Goal: Task Accomplishment & Management: Complete application form

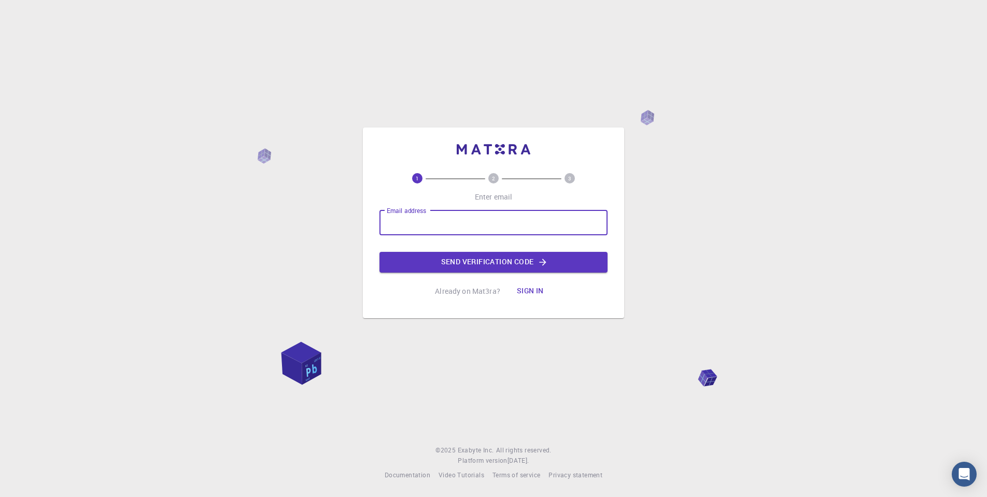
click at [462, 224] on input "Email address" at bounding box center [493, 222] width 228 height 25
click at [655, 231] on div "1 2 3 Enter email Email address Email address Send verification code Already on…" at bounding box center [493, 248] width 987 height 497
click at [483, 231] on input "Email address" at bounding box center [493, 222] width 228 height 25
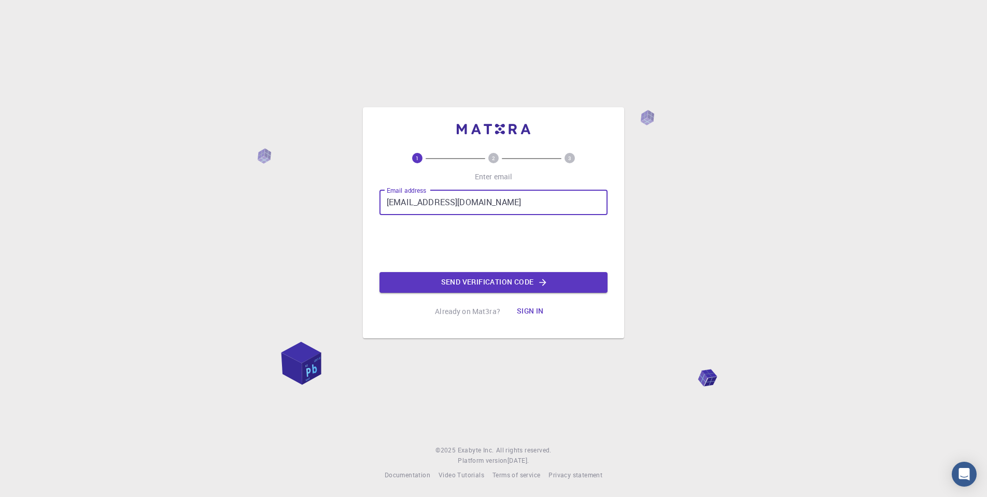
type input "[EMAIL_ADDRESS][DOMAIN_NAME]"
click at [470, 278] on button "Send verification code" at bounding box center [493, 282] width 228 height 21
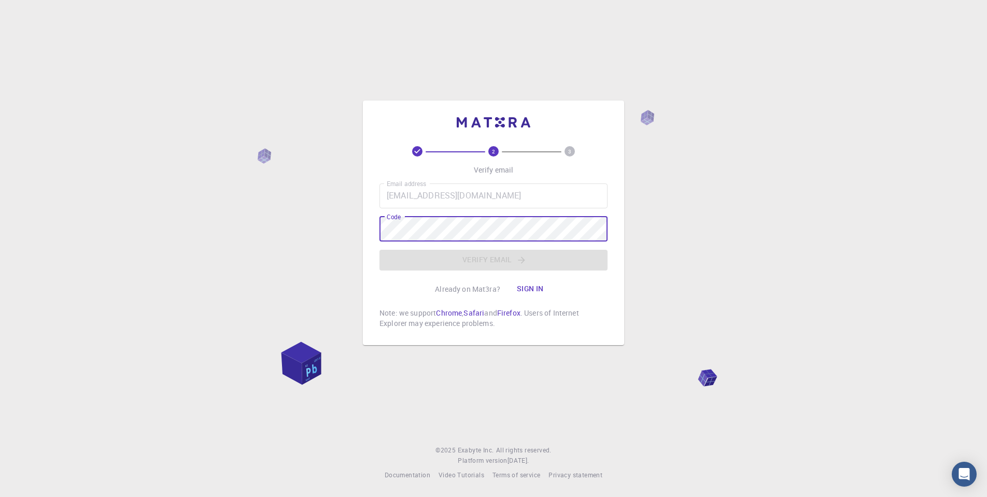
click at [662, 218] on div "2 3 Verify email Email address [EMAIL_ADDRESS][DOMAIN_NAME] Email address Code …" at bounding box center [493, 248] width 987 height 497
click at [500, 261] on div "Email address [EMAIL_ADDRESS][DOMAIN_NAME] Email address Code Code Verify email" at bounding box center [493, 227] width 228 height 87
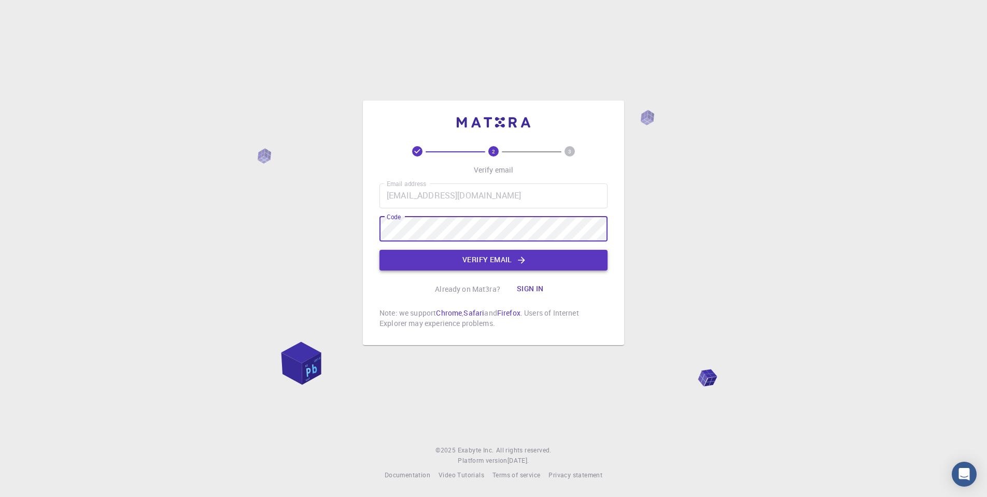
click at [487, 259] on button "Verify email" at bounding box center [493, 260] width 228 height 21
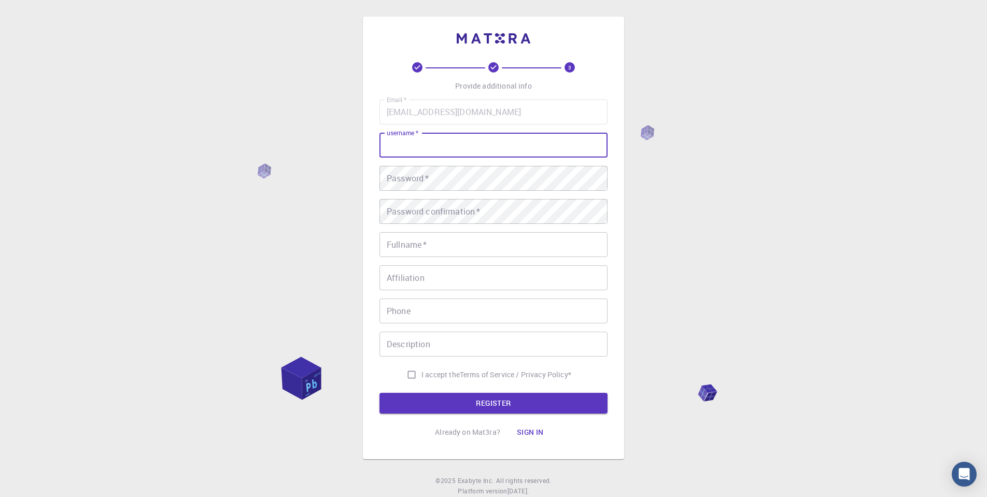
click at [489, 144] on input "username   *" at bounding box center [493, 145] width 228 height 25
type input "essaali"
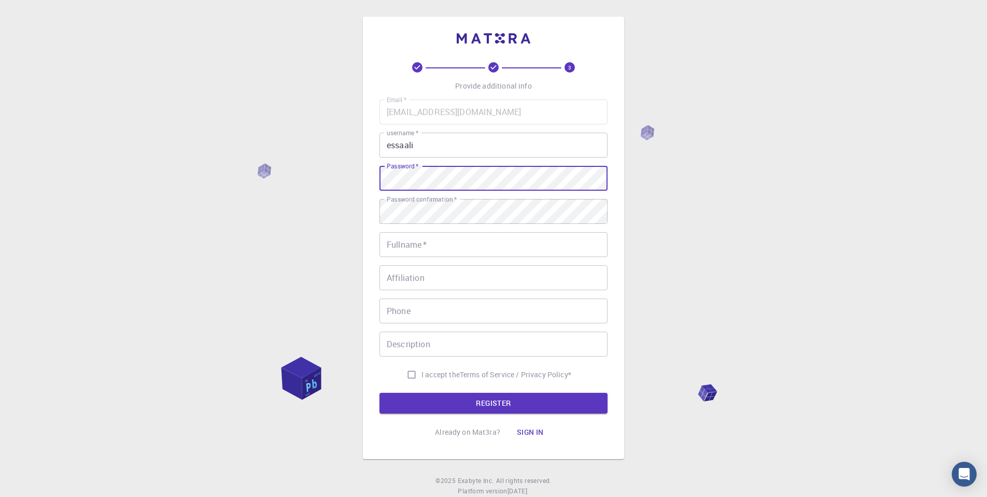
click at [349, 181] on div "3 Provide additional info Email   * [EMAIL_ADDRESS][DOMAIN_NAME] Email   * user…" at bounding box center [493, 264] width 987 height 528
click at [343, 211] on div "3 Provide additional info Email   * [EMAIL_ADDRESS][DOMAIN_NAME] Email   * user…" at bounding box center [493, 264] width 987 height 528
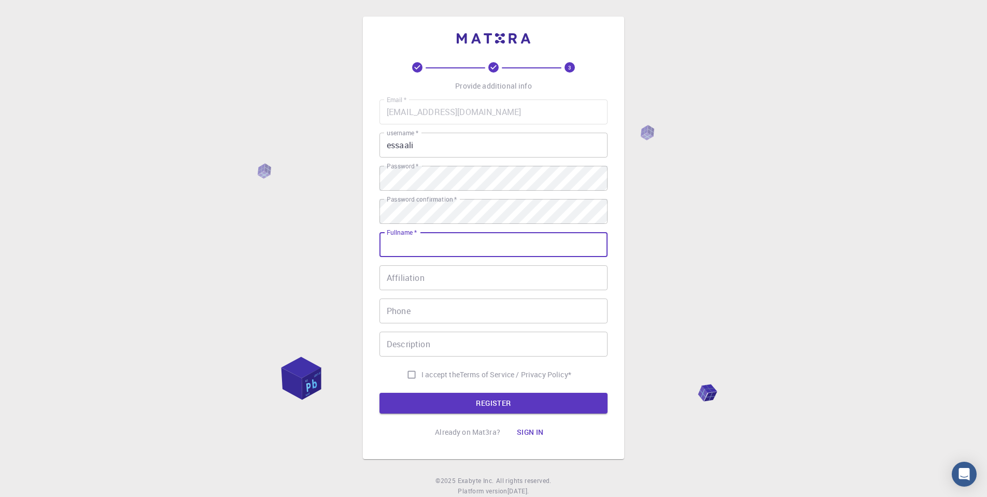
click at [336, 251] on div "3 Provide additional info Email   * [EMAIL_ADDRESS][DOMAIN_NAME] Email   * user…" at bounding box center [493, 264] width 987 height 528
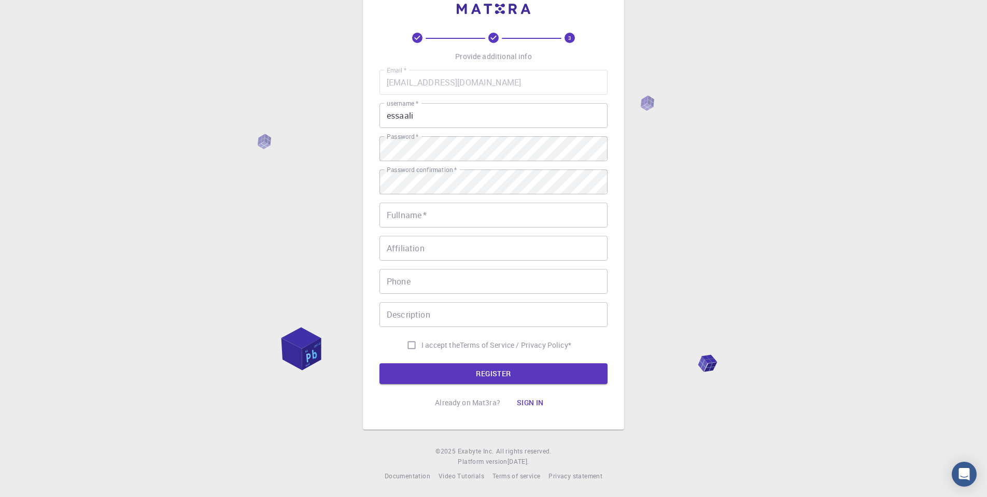
scroll to position [29, 0]
click at [425, 219] on input "Fullname   *" at bounding box center [493, 215] width 228 height 25
type input "[PERSON_NAME]"
click at [401, 247] on input "Affiliation" at bounding box center [493, 248] width 228 height 25
type input "Imperial"
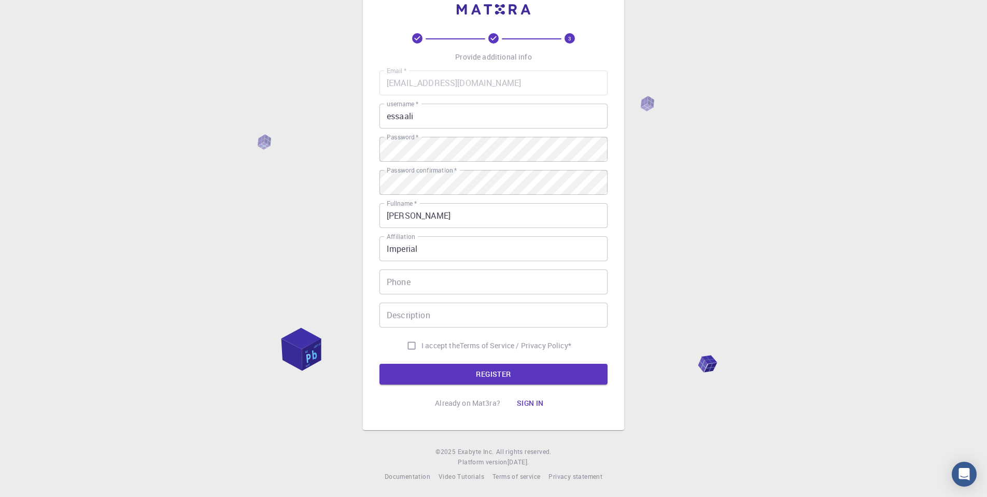
click at [352, 230] on div "3 Provide additional info Email   * [EMAIL_ADDRESS][DOMAIN_NAME] Email   * user…" at bounding box center [493, 235] width 987 height 528
click at [446, 344] on span "I accept the" at bounding box center [440, 346] width 38 height 10
click at [421, 344] on input "I accept the Terms of Service / Privacy Policy *" at bounding box center [412, 346] width 20 height 20
checkbox input "true"
click at [446, 373] on button "REGISTER" at bounding box center [493, 374] width 228 height 21
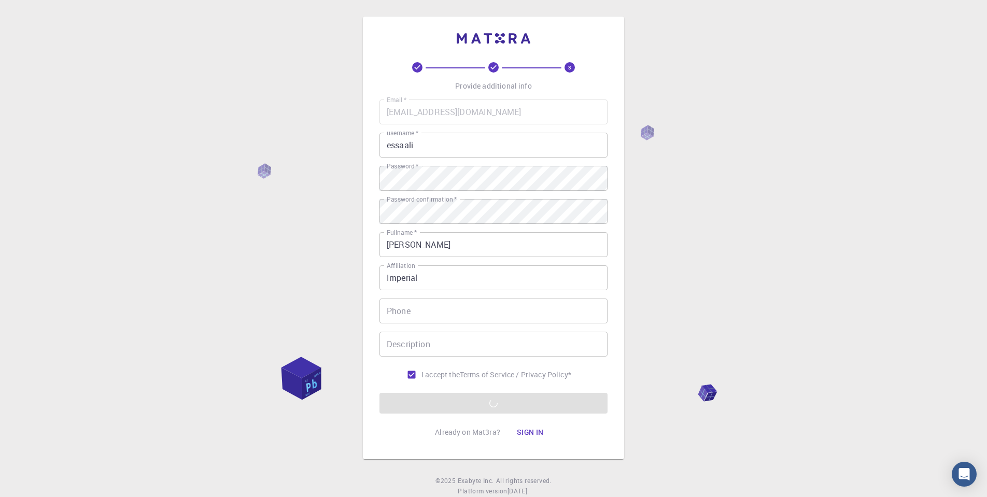
scroll to position [0, 0]
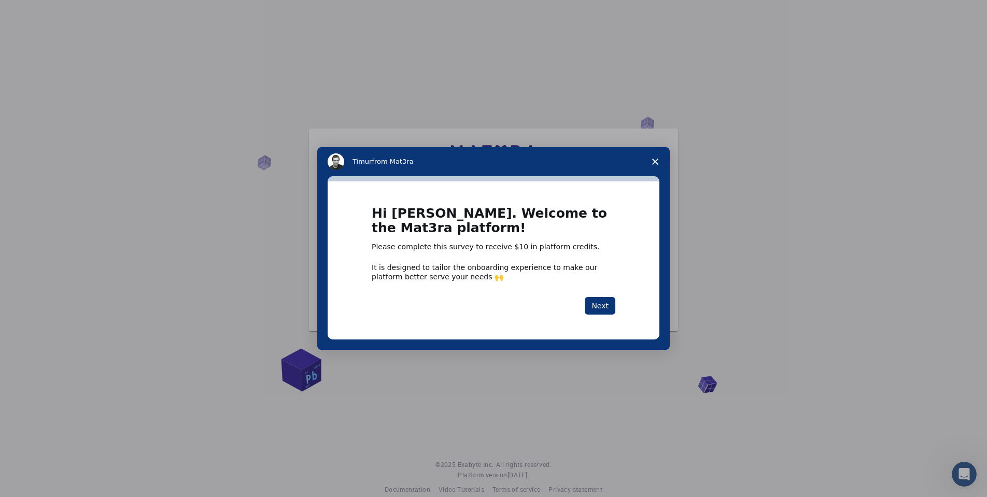
click at [658, 160] on polygon "Close survey" at bounding box center [655, 162] width 6 height 6
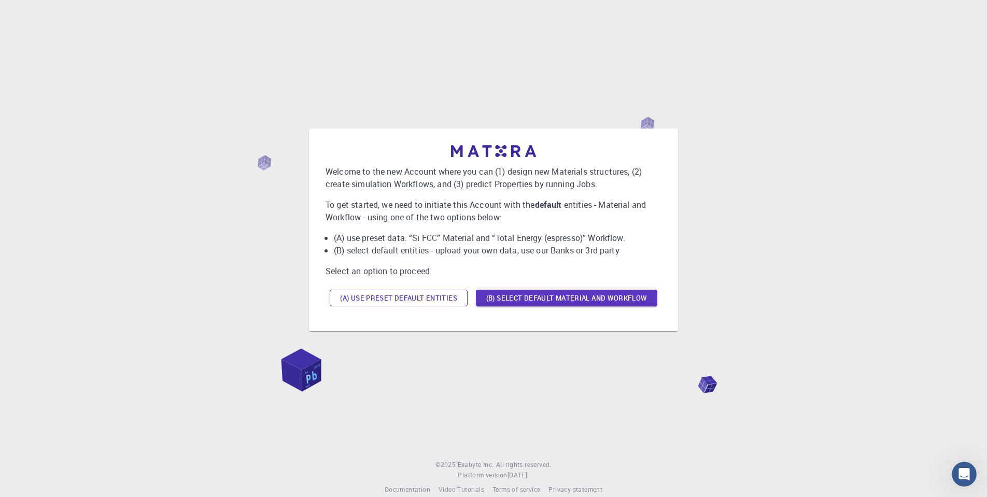
click at [395, 300] on button "(A) Use preset default entities" at bounding box center [399, 298] width 138 height 17
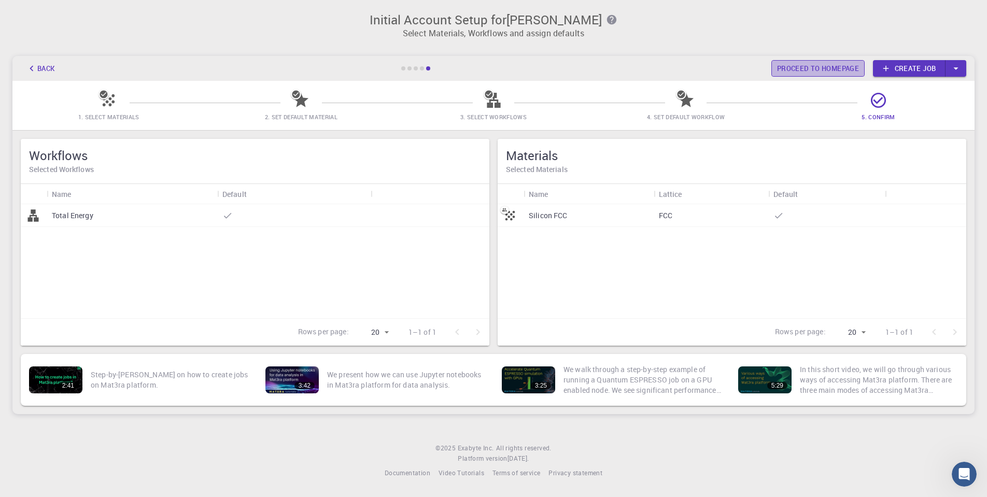
click at [793, 71] on link "Proceed to homepage" at bounding box center [817, 68] width 93 height 17
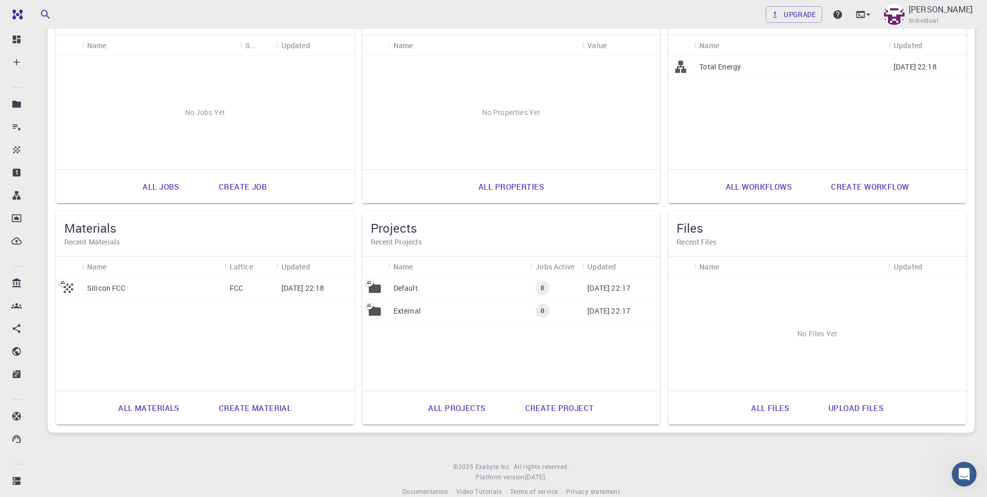
scroll to position [139, 0]
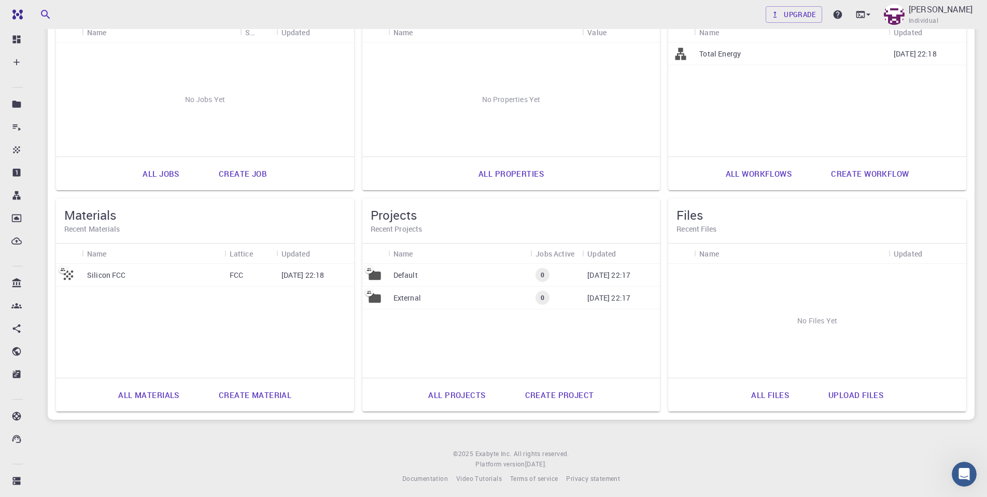
click at [170, 275] on div "Silicon FCC" at bounding box center [153, 275] width 143 height 23
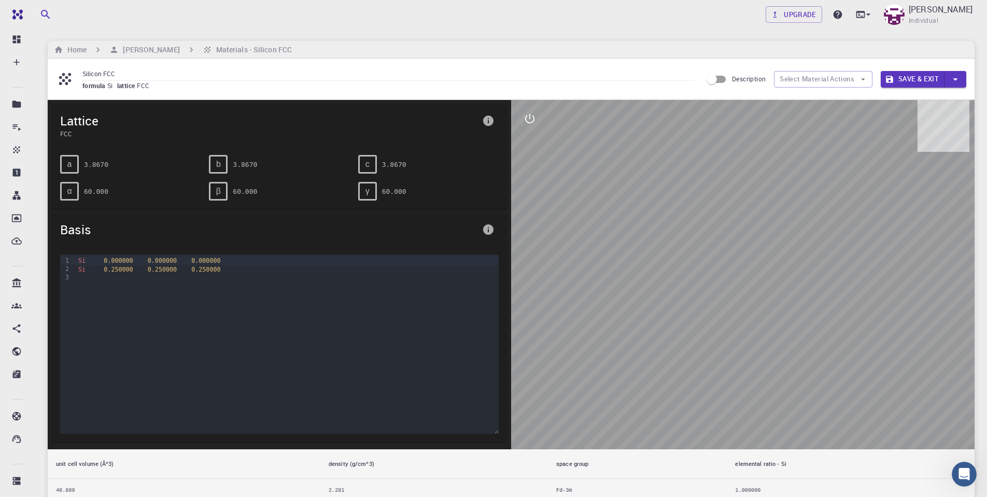
drag, startPoint x: 610, startPoint y: 323, endPoint x: 673, endPoint y: 254, distance: 93.6
click at [672, 254] on div at bounding box center [742, 274] width 463 height 349
drag, startPoint x: 838, startPoint y: 261, endPoint x: 713, endPoint y: 260, distance: 124.4
click at [713, 261] on div at bounding box center [742, 274] width 463 height 349
drag, startPoint x: 626, startPoint y: 275, endPoint x: 681, endPoint y: 290, distance: 57.5
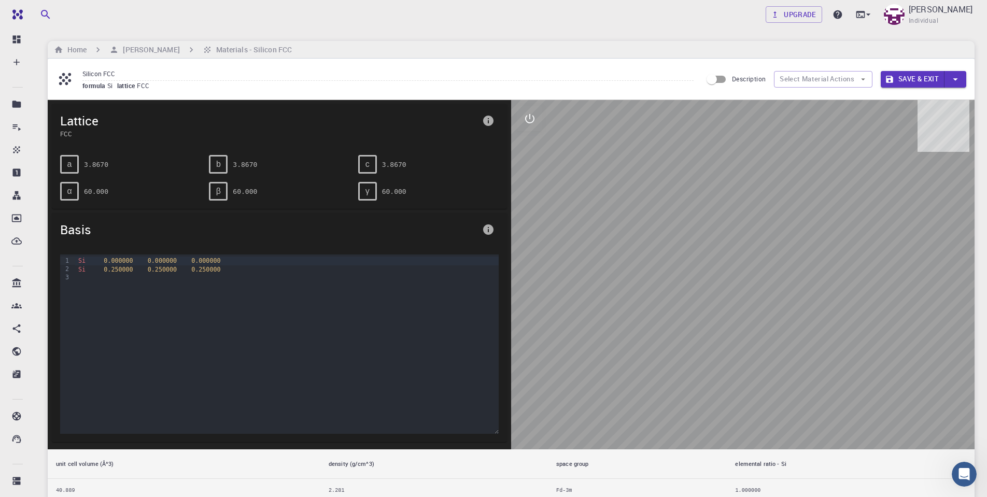
click at [679, 290] on div at bounding box center [742, 274] width 463 height 349
drag, startPoint x: 621, startPoint y: 234, endPoint x: 660, endPoint y: 234, distance: 39.4
click at [660, 234] on div at bounding box center [742, 274] width 463 height 349
click at [135, 49] on h6 "[PERSON_NAME]" at bounding box center [149, 49] width 61 height 11
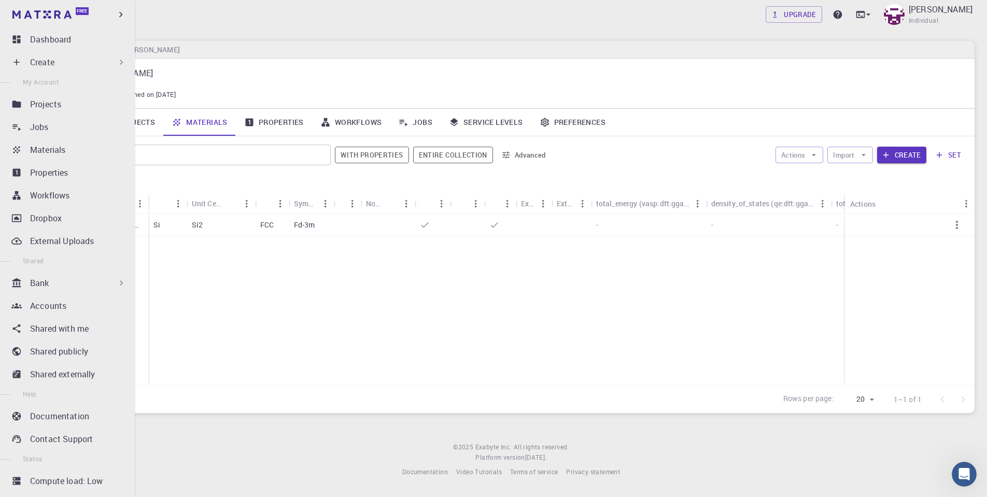
click at [53, 63] on p "Create" at bounding box center [42, 62] width 24 height 12
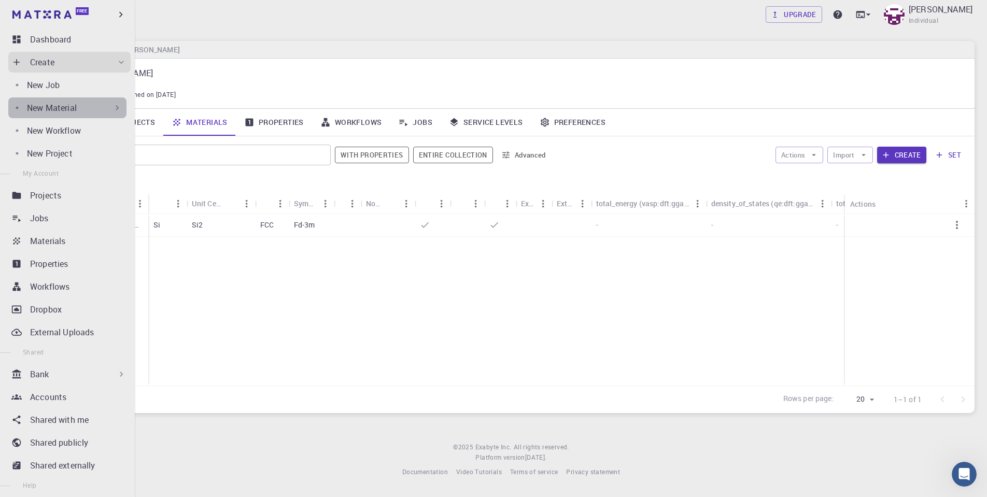
click at [72, 110] on p "New Material" at bounding box center [52, 108] width 50 height 12
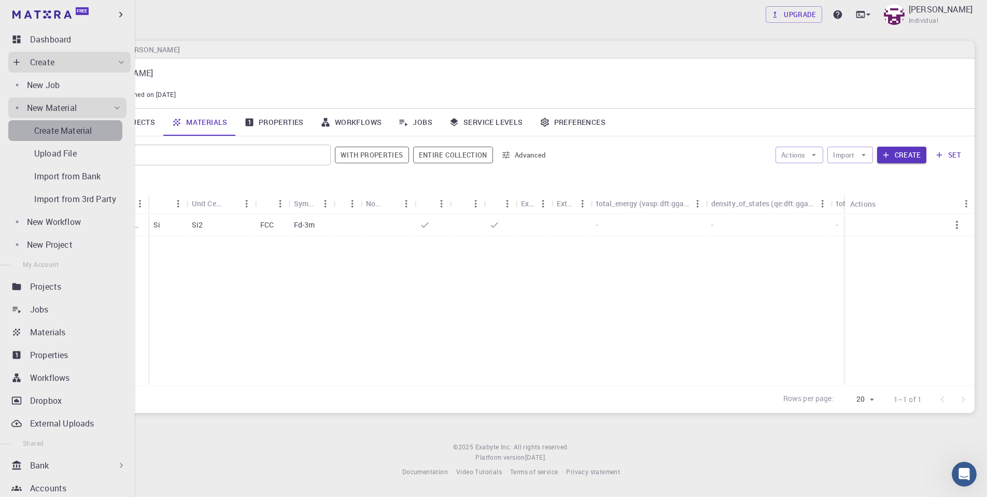
click at [86, 130] on p "Create Material" at bounding box center [63, 130] width 58 height 12
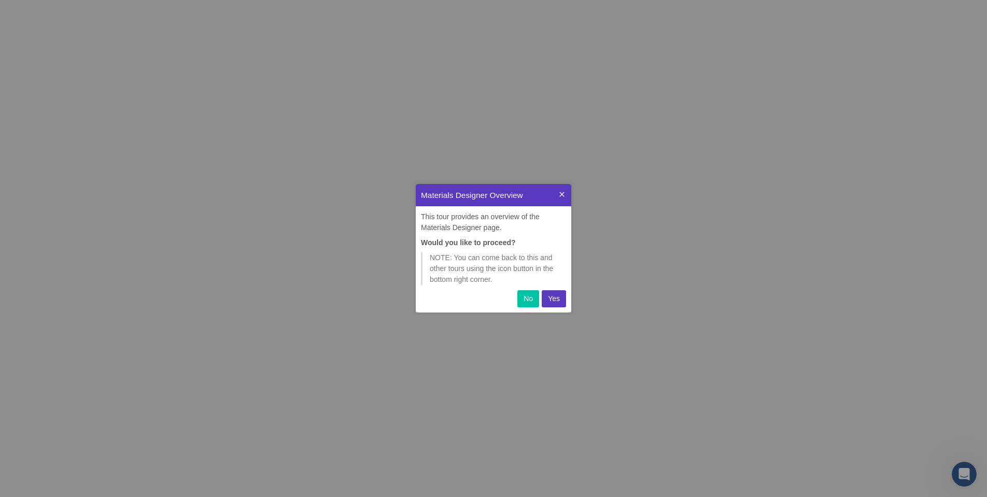
scroll to position [129, 156]
click at [555, 295] on p "Yes" at bounding box center [554, 298] width 12 height 11
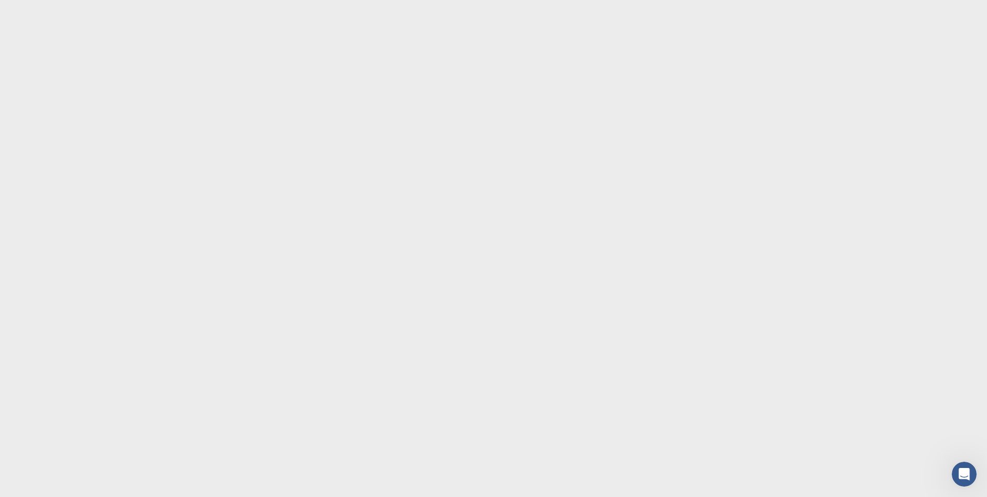
scroll to position [0, 0]
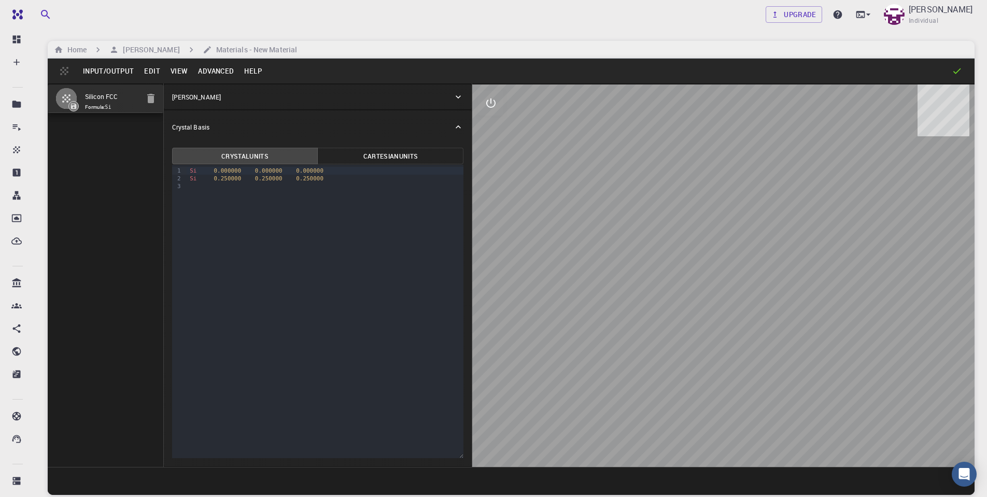
click at [356, 179] on div "Si 0.250000 0.250000 0.250000" at bounding box center [325, 179] width 277 height 8
drag, startPoint x: 326, startPoint y: 181, endPoint x: 169, endPoint y: 169, distance: 157.6
click at [169, 169] on div "Crystal Units Cartesian Units 9 1 2 3 › Si 0.000000 0.000000 0.000000 Si 0.2500…" at bounding box center [318, 305] width 308 height 323
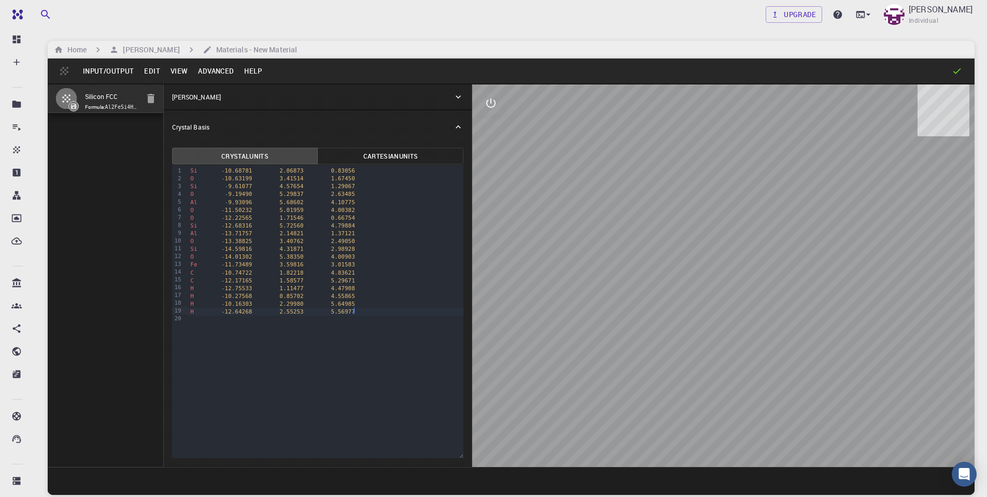
click at [333, 346] on div "99 1 2 3 4 5 6 7 8 9 10 11 12 13 14 15 16 17 18 19 20 › Si - 10.68781 2.06873 0…" at bounding box center [318, 311] width 292 height 293
drag, startPoint x: 560, startPoint y: 328, endPoint x: 636, endPoint y: 262, distance: 100.0
click at [634, 265] on div at bounding box center [723, 276] width 502 height 383
click at [304, 360] on div "99 1 2 3 4 5 6 7 8 9 10 11 12 13 14 15 16 17 18 19 20 › Si - 10.68781 2.06873 0…" at bounding box center [318, 311] width 292 height 293
drag, startPoint x: 642, startPoint y: 268, endPoint x: 744, endPoint y: 269, distance: 102.1
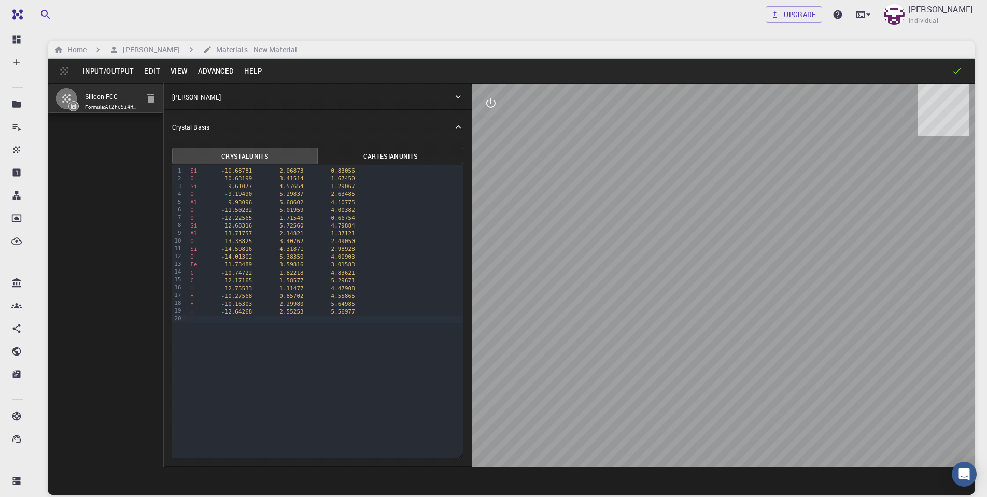
click at [744, 268] on div at bounding box center [723, 276] width 502 height 383
drag, startPoint x: 734, startPoint y: 248, endPoint x: 738, endPoint y: 190, distance: 58.7
click at [738, 190] on div at bounding box center [723, 276] width 502 height 383
click at [158, 71] on button "Edit" at bounding box center [152, 71] width 26 height 17
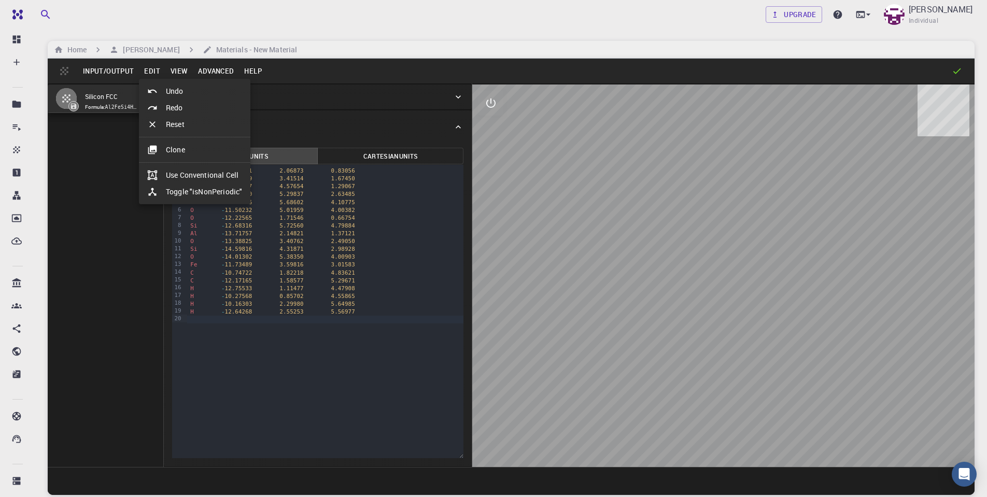
click at [181, 72] on div at bounding box center [493, 248] width 987 height 497
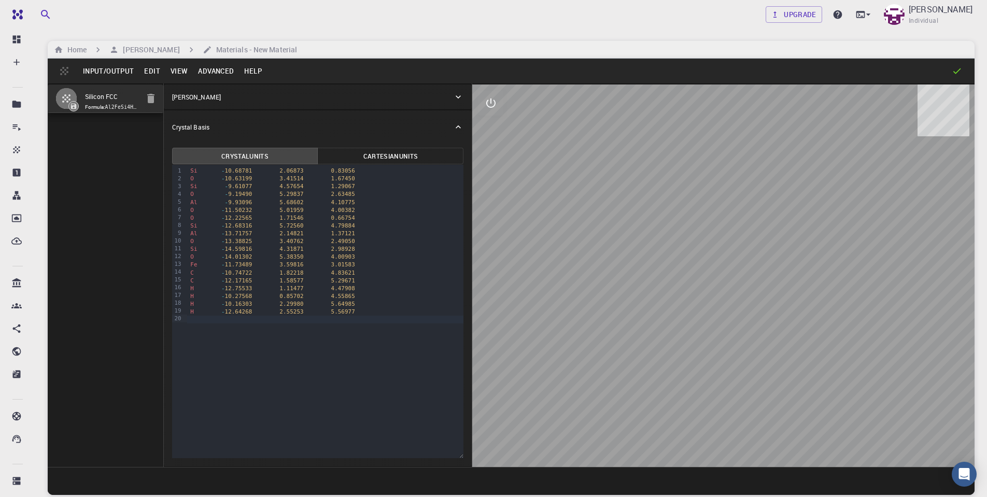
click at [181, 71] on button "View" at bounding box center [179, 71] width 28 height 17
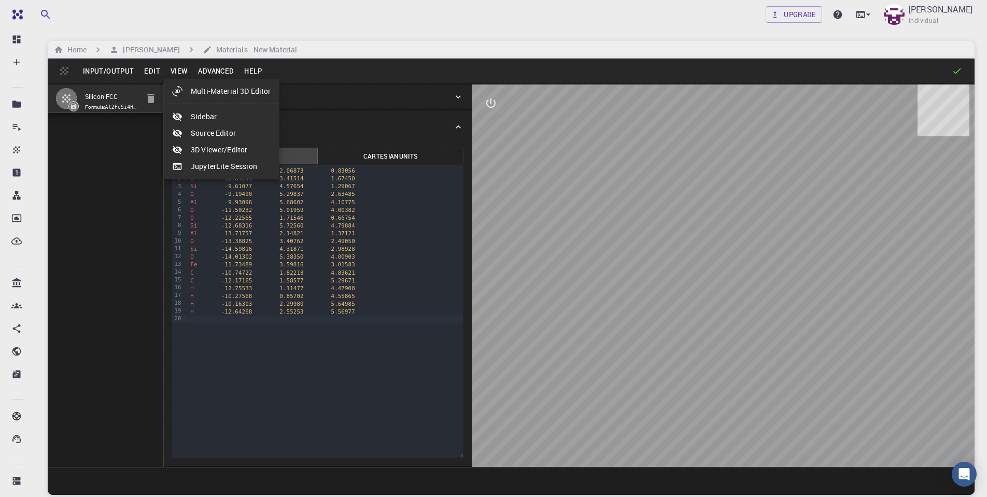
click at [180, 68] on div at bounding box center [493, 248] width 987 height 497
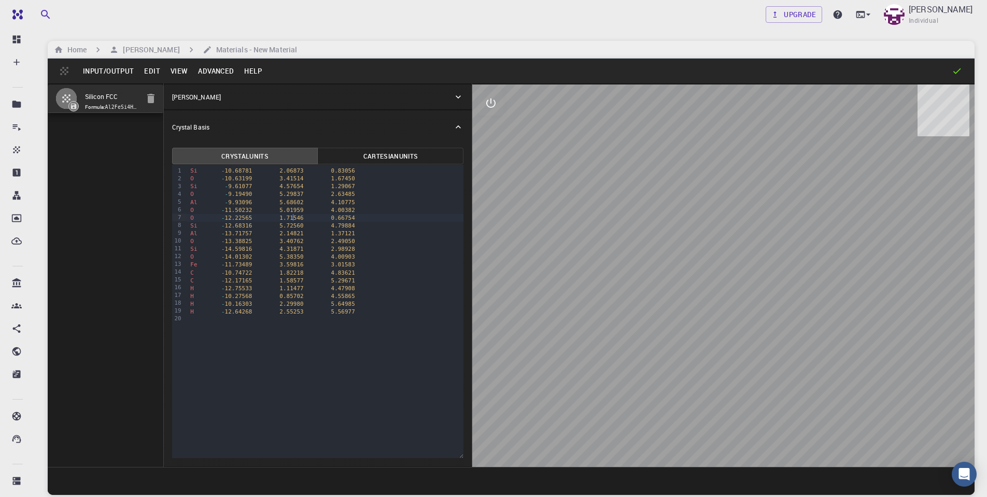
click at [292, 216] on span "1.71546" at bounding box center [291, 218] width 24 height 7
click at [335, 370] on div "99 1 2 3 4 5 6 7 8 9 10 11 12 13 14 15 16 17 18 19 20 › Si - 10.68781 2.06873 0…" at bounding box center [318, 311] width 292 height 293
click at [490, 108] on icon "interactive" at bounding box center [491, 103] width 12 height 12
click at [492, 102] on icon "interactive" at bounding box center [490, 103] width 7 height 7
click at [953, 65] on div "Input/Output Edit View Advanced Help" at bounding box center [511, 71] width 927 height 25
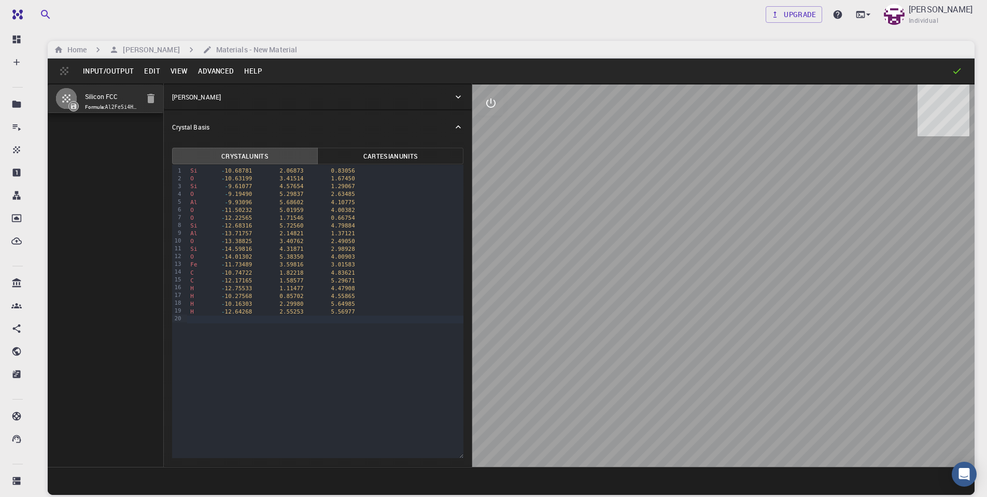
click at [954, 71] on icon at bounding box center [957, 71] width 10 height 10
click at [957, 72] on icon at bounding box center [957, 71] width 8 height 6
drag, startPoint x: 558, startPoint y: 289, endPoint x: 643, endPoint y: 243, distance: 97.4
click at [633, 243] on div at bounding box center [723, 276] width 502 height 383
click at [404, 263] on div "Fe - 11.73489 3.59816 3.01583" at bounding box center [325, 265] width 276 height 8
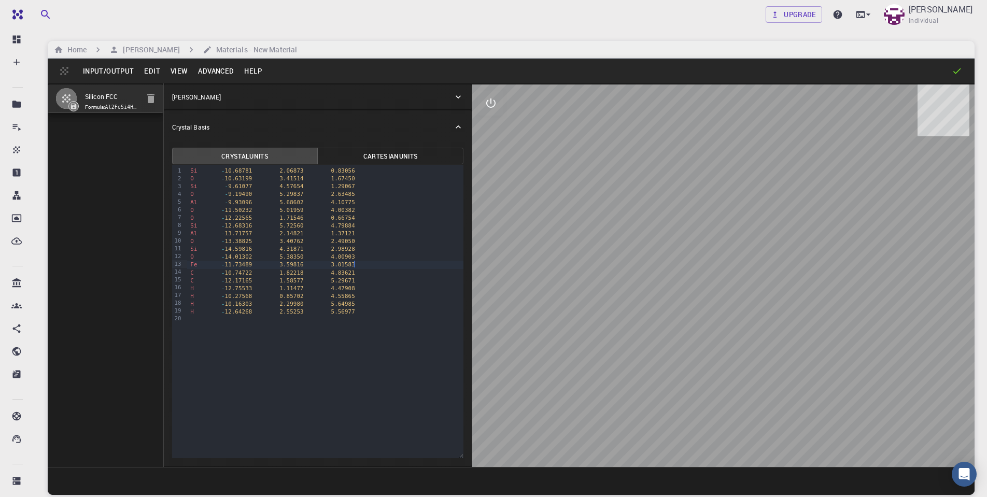
click at [380, 342] on div "99 1 2 3 4 5 6 7 8 9 10 11 12 13 14 15 16 17 18 19 20 › Si - 10.68781 2.06873 0…" at bounding box center [318, 311] width 292 height 293
click at [91, 96] on input "Silicon FCC" at bounding box center [111, 97] width 53 height 12
click at [93, 135] on div "Silicon FCC Formula: Al2FeSi4H4C2O6" at bounding box center [106, 275] width 116 height 384
click at [105, 110] on code "Al2FeSi4H4C2O6" at bounding box center [127, 107] width 44 height 7
click at [266, 250] on div "Si - 14.59816 4.31871 2.98928" at bounding box center [325, 249] width 276 height 8
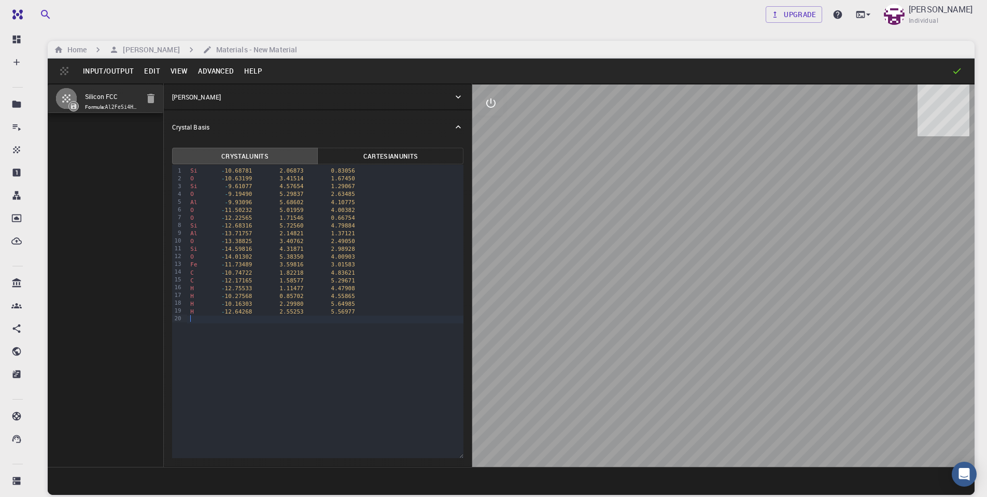
click at [408, 372] on div "99 1 2 3 4 5 6 7 8 9 10 11 12 13 14 15 16 17 18 19 20 › Si - 10.68781 2.06873 0…" at bounding box center [318, 311] width 292 height 293
click at [425, 154] on button "Cartesian Units" at bounding box center [390, 156] width 146 height 17
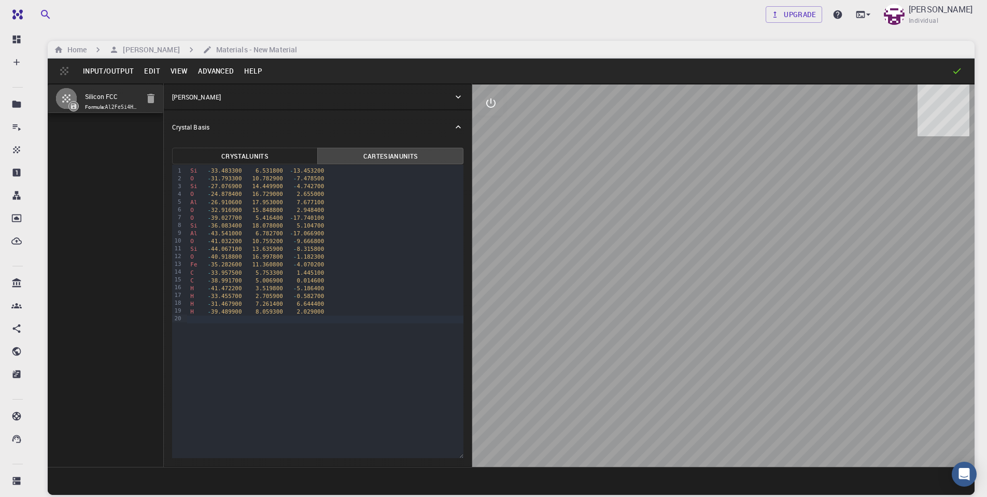
click at [280, 149] on button "Crystal Units" at bounding box center [245, 156] width 146 height 17
click at [363, 150] on button "Cartesian Units" at bounding box center [390, 156] width 146 height 17
click at [282, 152] on button "Crystal Units" at bounding box center [245, 156] width 146 height 17
click at [390, 356] on div "99 1 2 3 4 5 6 7 8 9 10 11 12 13 14 15 16 17 18 19 20 › Si - 10.687800 2.068700…" at bounding box center [318, 311] width 292 height 293
click at [461, 126] on icon at bounding box center [458, 127] width 10 height 10
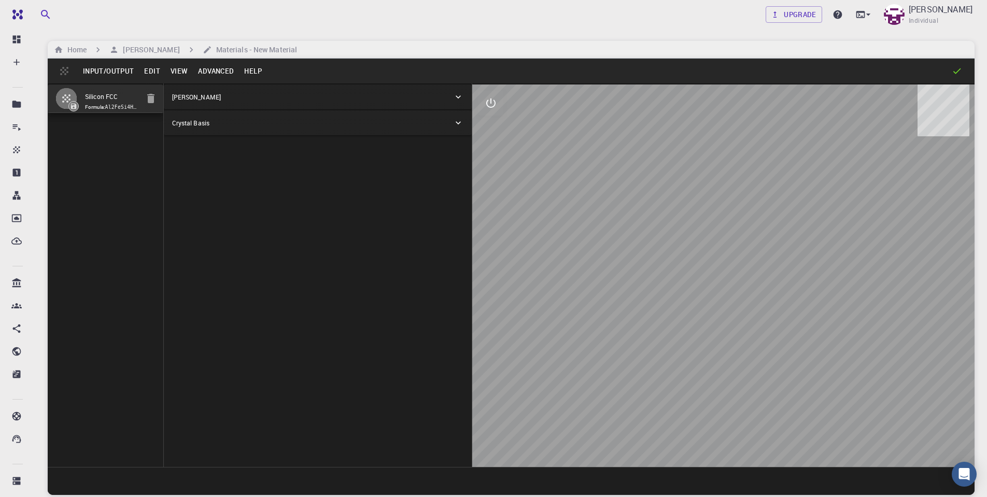
click at [458, 94] on icon at bounding box center [458, 97] width 10 height 10
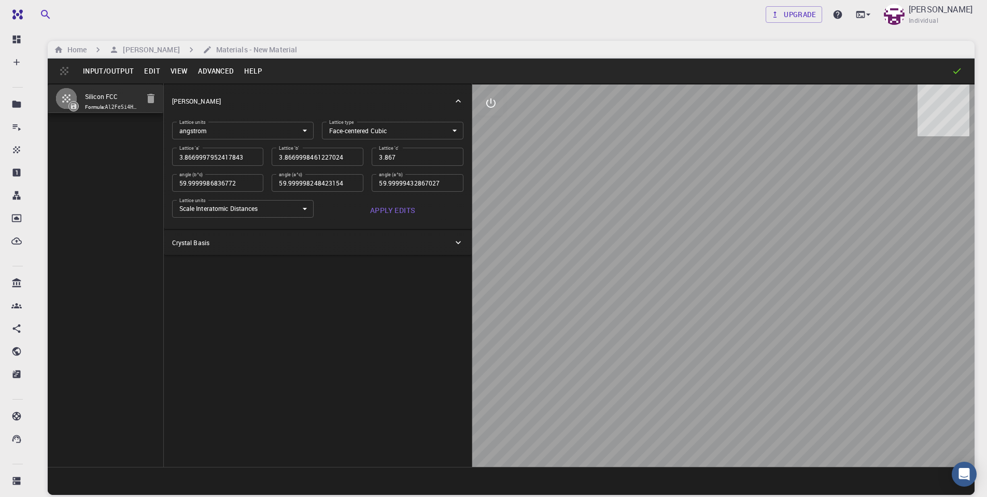
click at [458, 94] on div "Crystal Lattice" at bounding box center [318, 101] width 308 height 33
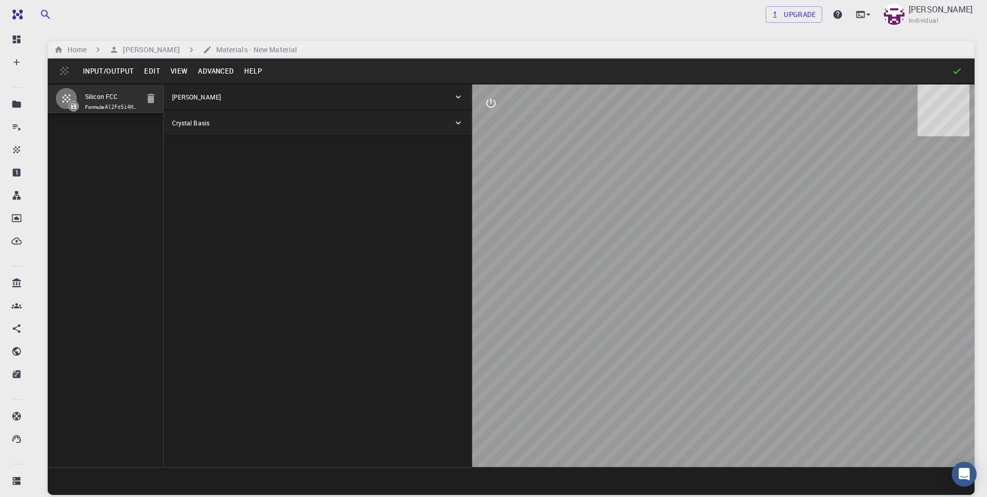
click at [458, 125] on icon at bounding box center [458, 123] width 10 height 10
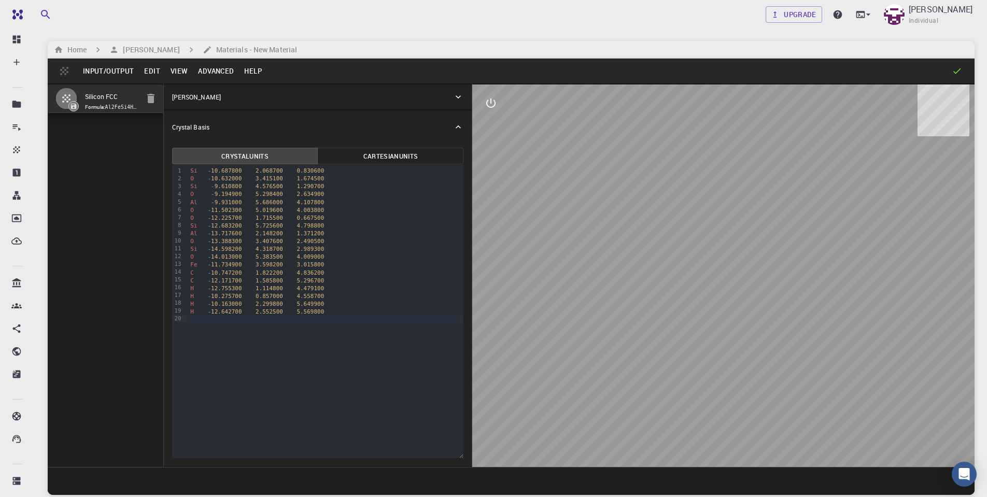
click at [177, 72] on button "View" at bounding box center [179, 71] width 28 height 17
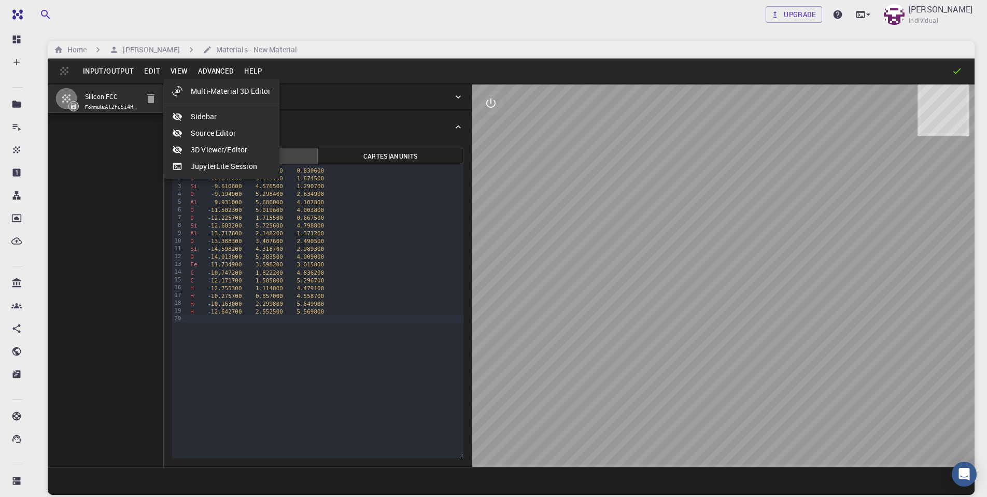
click at [151, 70] on div at bounding box center [493, 248] width 987 height 497
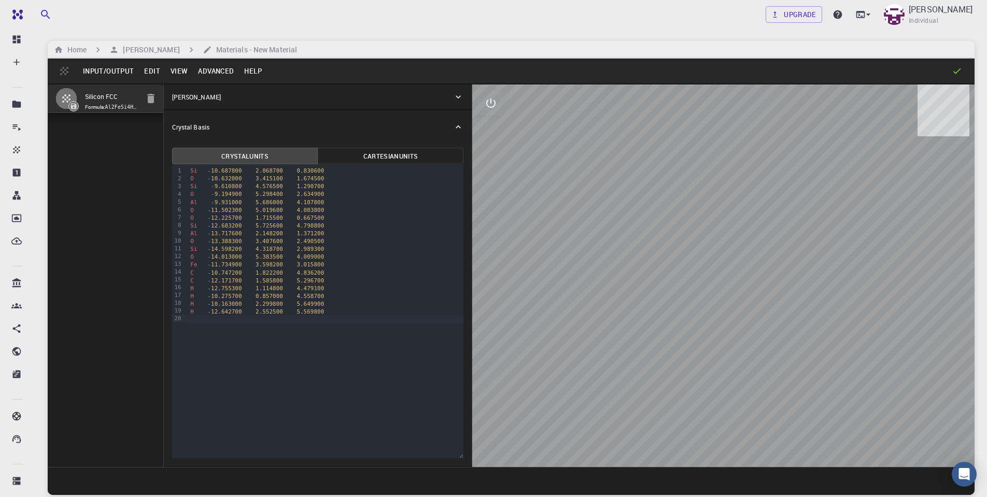
click at [149, 69] on button "Edit" at bounding box center [152, 71] width 26 height 17
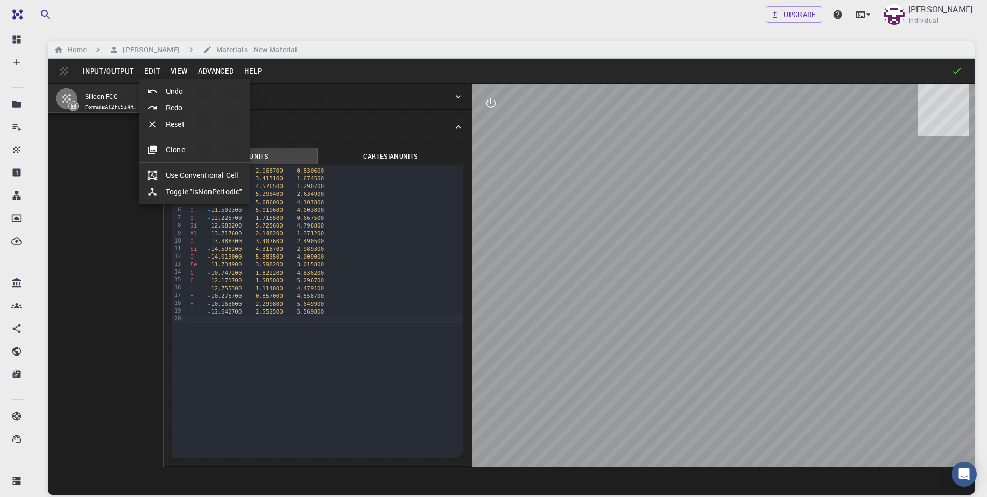
click at [178, 68] on div at bounding box center [493, 248] width 987 height 497
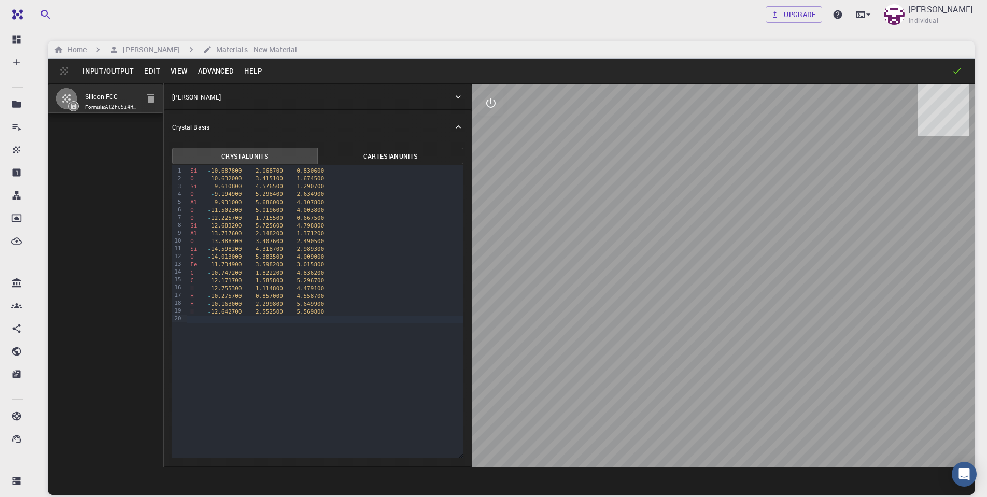
click at [129, 66] on button "Input/Output" at bounding box center [108, 71] width 61 height 17
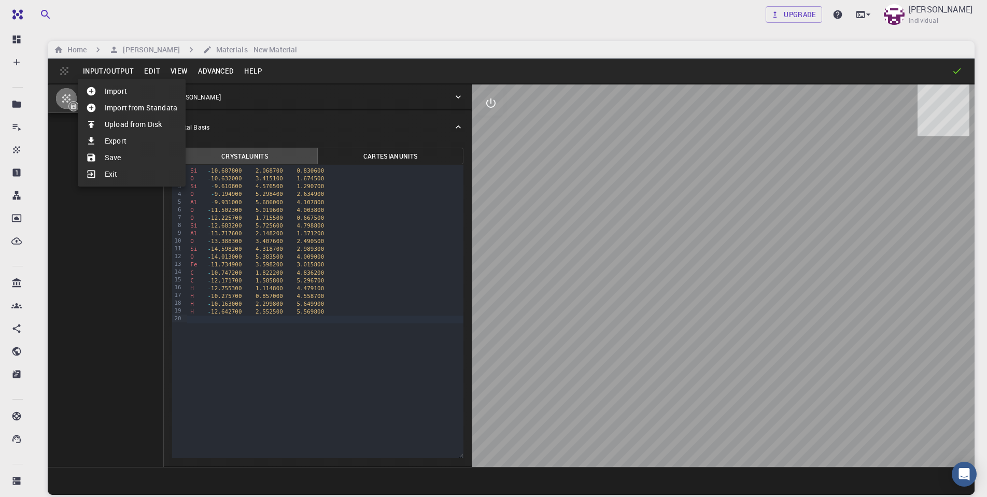
click at [124, 66] on div at bounding box center [493, 248] width 987 height 497
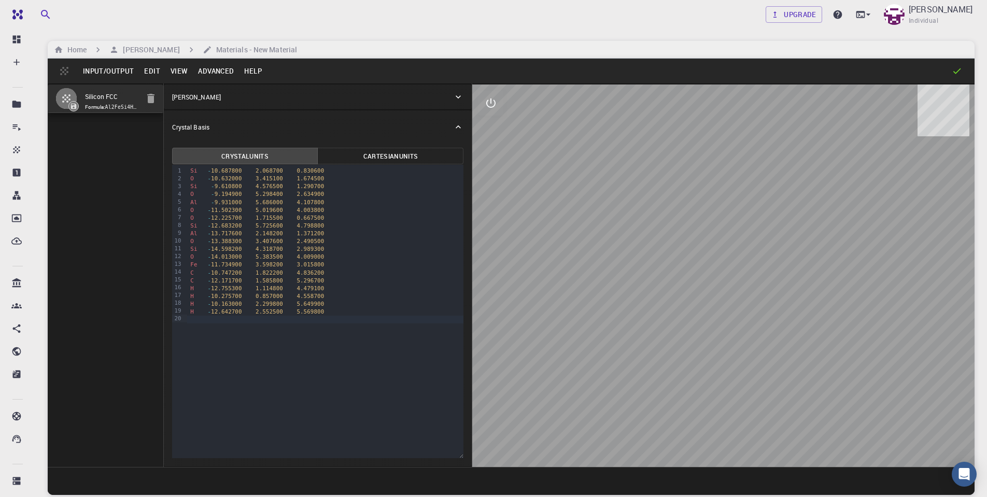
click at [219, 75] on button "Advanced" at bounding box center [216, 71] width 46 height 17
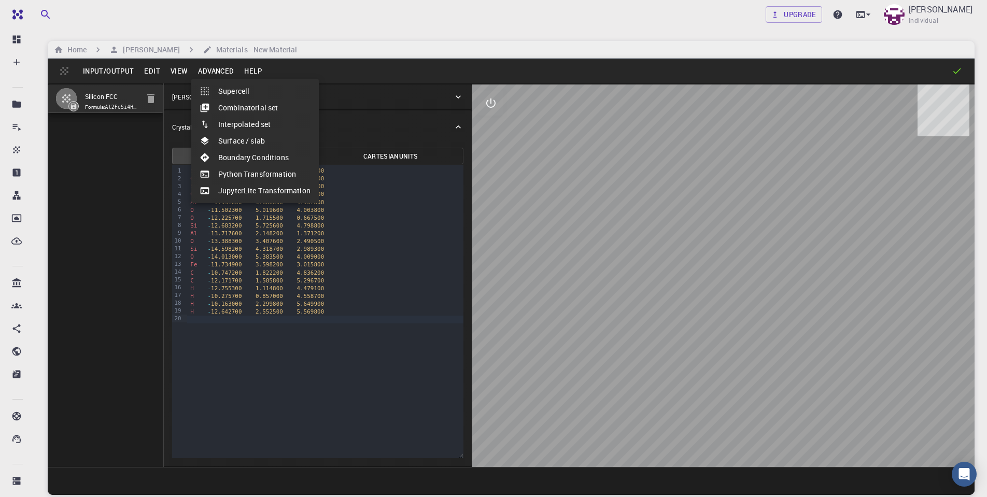
click at [335, 78] on div at bounding box center [493, 248] width 987 height 497
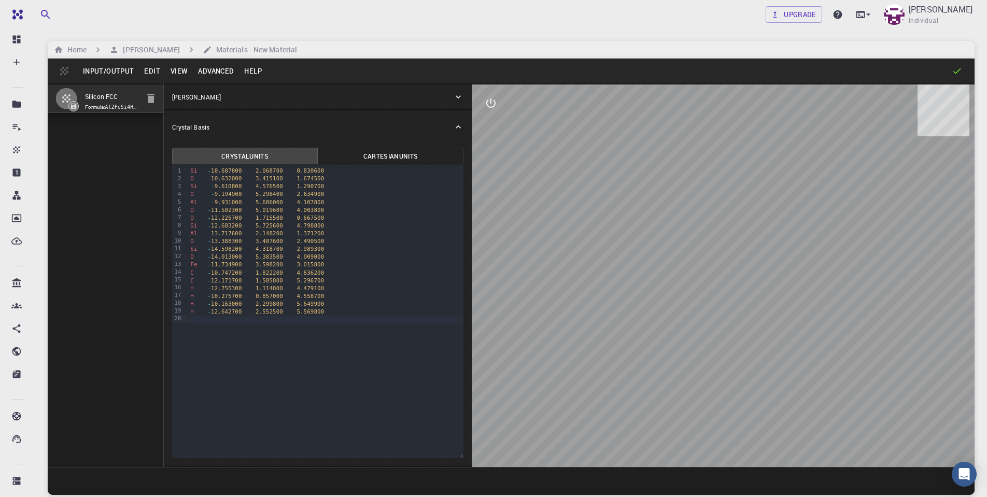
click at [963, 68] on div "Input/Output Edit View Advanced Help" at bounding box center [511, 71] width 927 height 25
click at [956, 71] on icon at bounding box center [957, 71] width 10 height 10
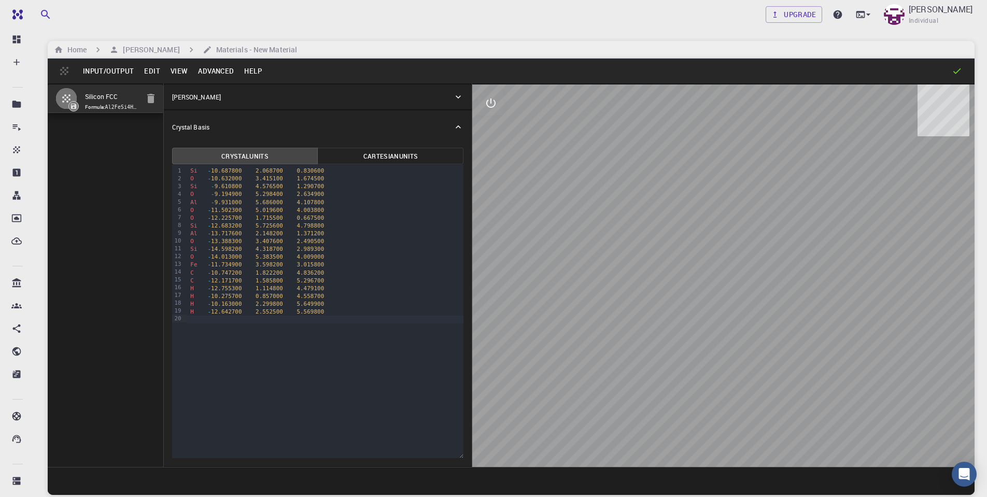
click at [956, 71] on icon at bounding box center [957, 71] width 10 height 10
click at [956, 72] on icon at bounding box center [957, 71] width 10 height 10
drag, startPoint x: 830, startPoint y: 195, endPoint x: 640, endPoint y: 204, distance: 190.5
click at [640, 204] on div at bounding box center [723, 276] width 502 height 383
drag, startPoint x: 569, startPoint y: 227, endPoint x: 677, endPoint y: 244, distance: 109.6
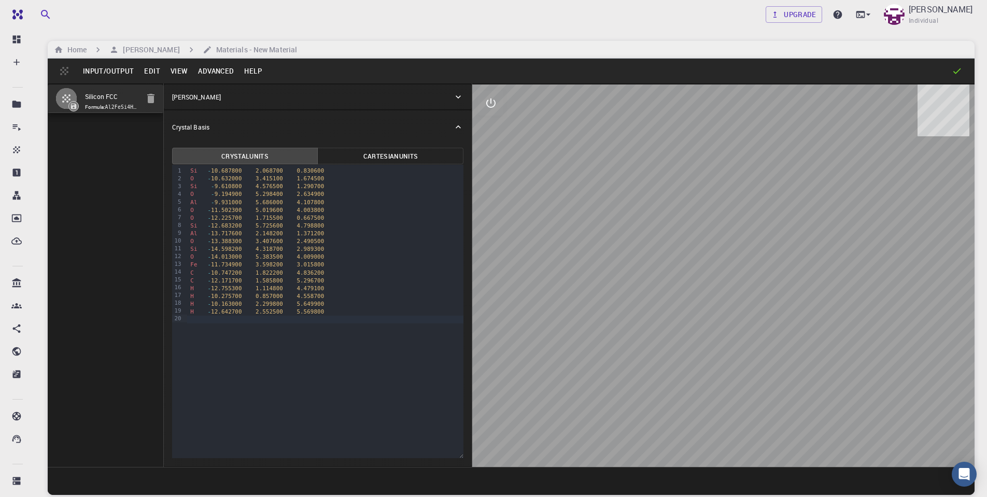
click at [625, 243] on div at bounding box center [723, 276] width 502 height 383
click at [305, 341] on div "99 1 2 3 4 5 6 7 8 9 10 11 12 13 14 15 16 17 18 19 20 › Si - 10.687800 2.068700…" at bounding box center [318, 311] width 292 height 293
click at [305, 301] on span "5.649900" at bounding box center [310, 304] width 27 height 7
click at [358, 292] on div "H - 10.275700 0.857000 4.558700" at bounding box center [325, 296] width 276 height 8
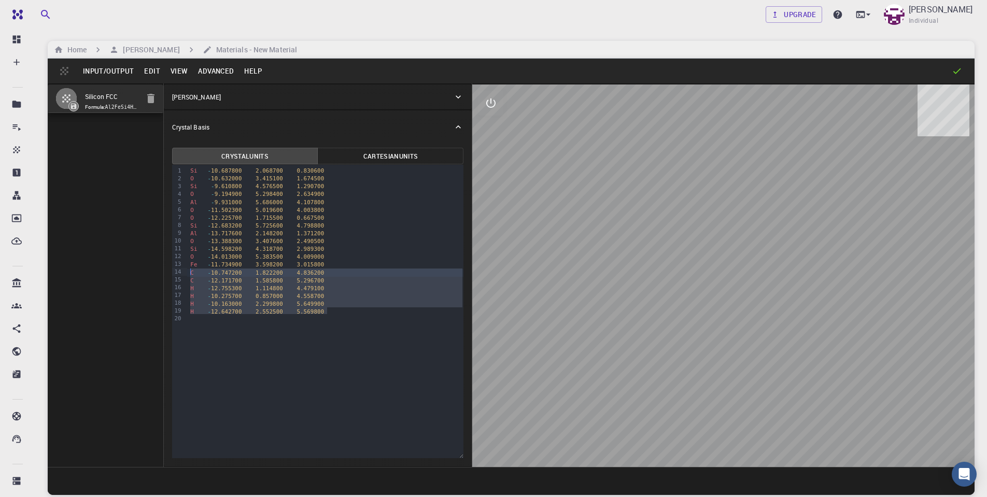
drag, startPoint x: 347, startPoint y: 308, endPoint x: 177, endPoint y: 269, distance: 174.5
click at [177, 269] on div "99 1 2 3 4 5 6 7 8 9 10 11 12 13 14 15 16 17 18 19 20 › Si - 10.687800 2.068700…" at bounding box center [318, 311] width 292 height 293
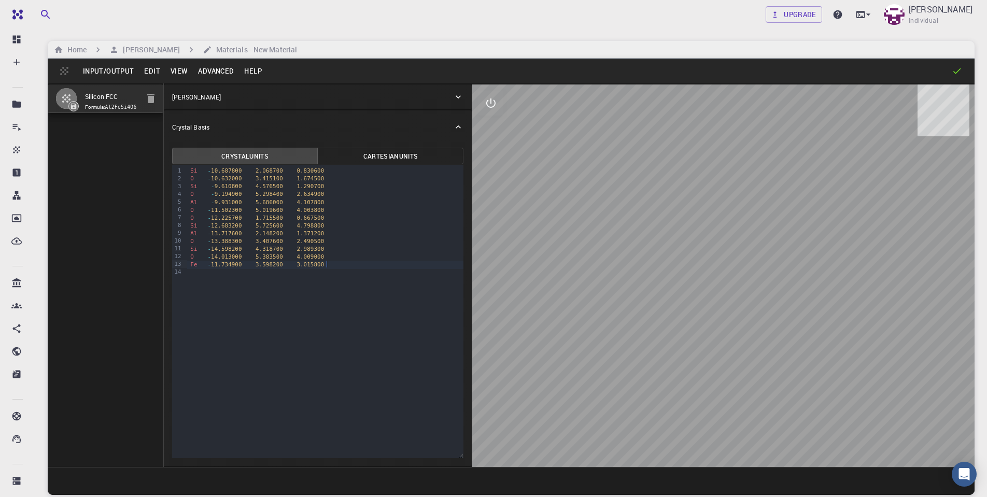
click at [272, 311] on div "99 1 2 3 4 5 6 7 8 9 10 11 12 13 14 › Si - 10.687800 2.068700 0.830600 O - 10.6…" at bounding box center [318, 311] width 292 height 293
click at [140, 51] on h6 "[PERSON_NAME]" at bounding box center [149, 49] width 61 height 11
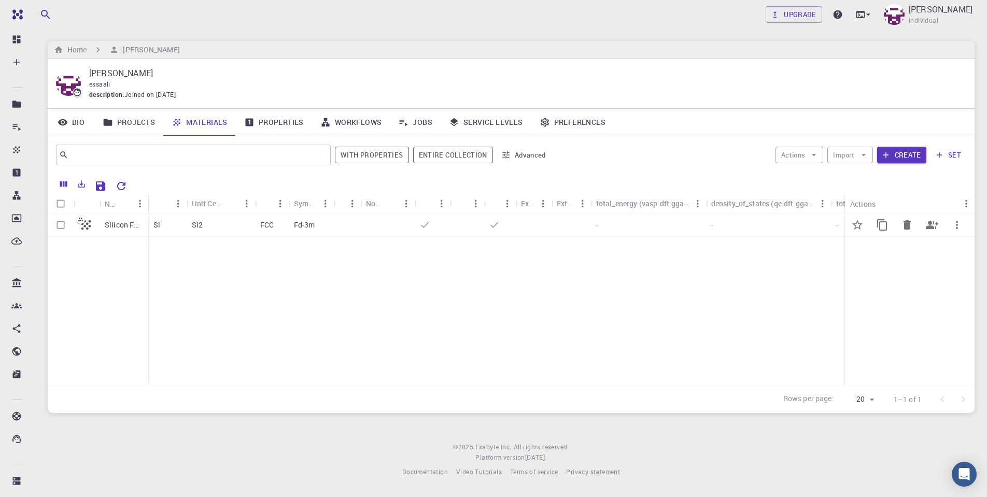
click at [118, 222] on p "Silicon FCC" at bounding box center [124, 225] width 38 height 10
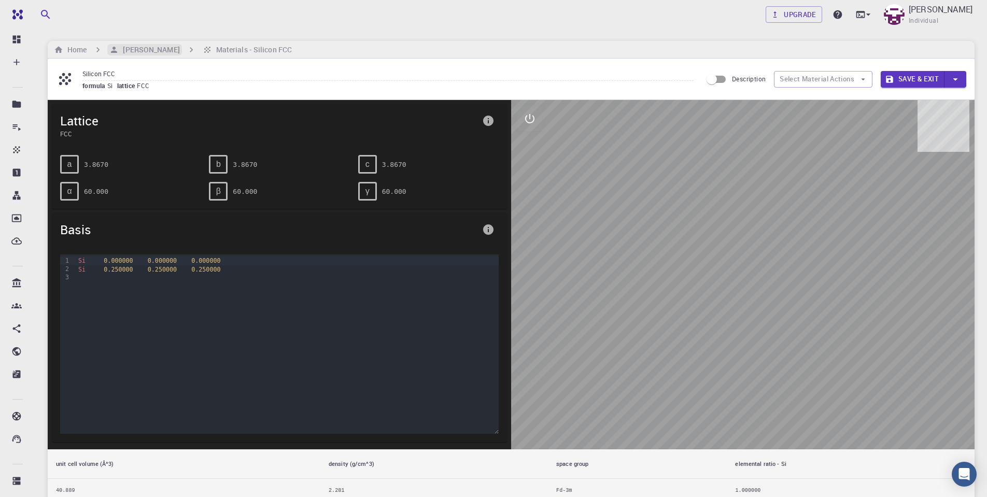
click at [135, 48] on h6 "[PERSON_NAME]" at bounding box center [149, 49] width 61 height 11
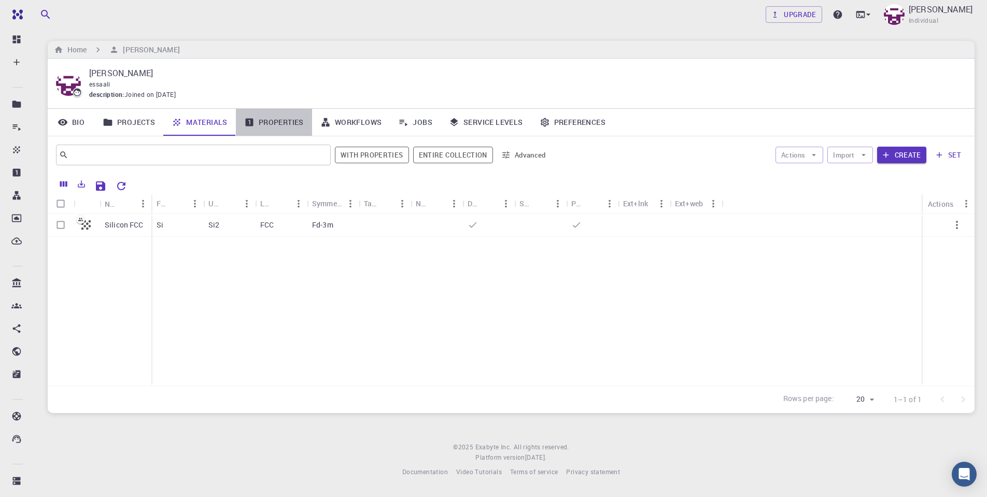
click at [283, 116] on link "Properties" at bounding box center [274, 122] width 76 height 27
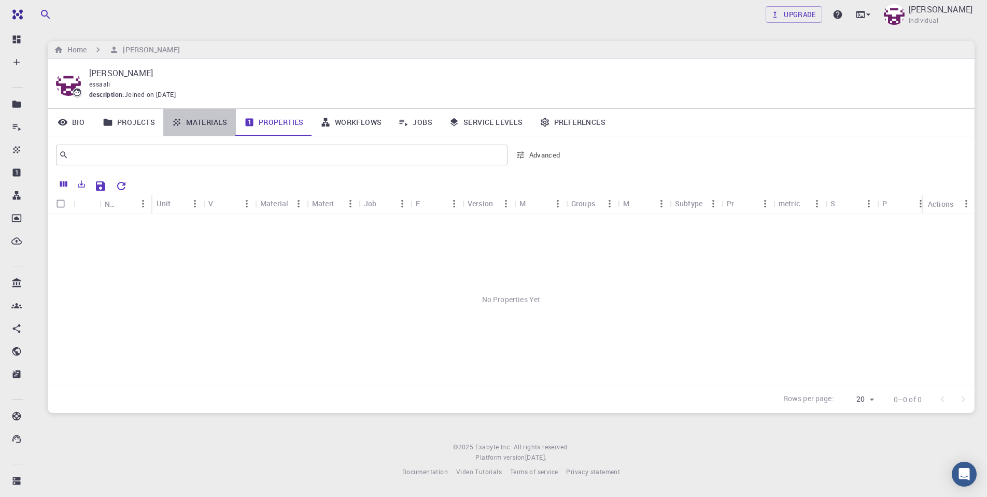
click at [217, 119] on link "Materials" at bounding box center [199, 122] width 73 height 27
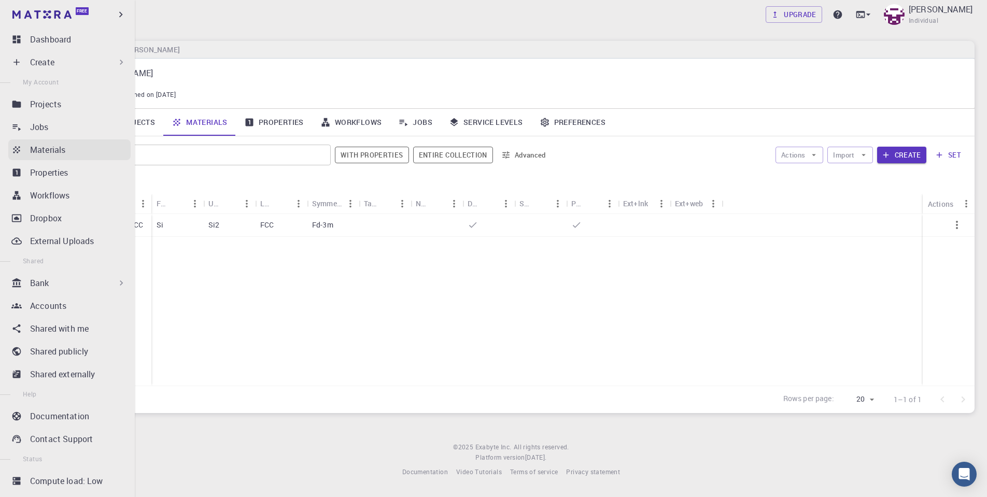
click at [65, 148] on p "Materials" at bounding box center [47, 150] width 35 height 12
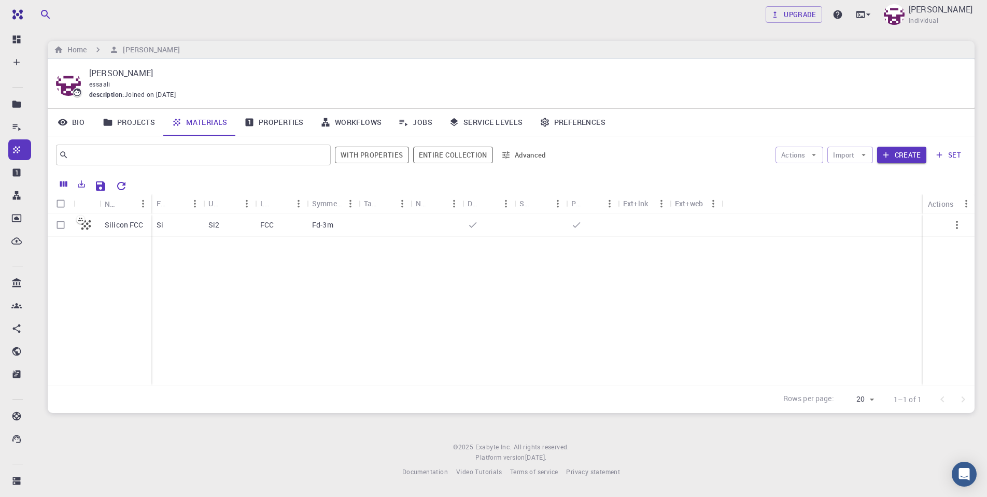
click at [258, 357] on div "Silicon FCC Si Si2 FCC Fd-3m" at bounding box center [511, 300] width 927 height 172
click at [235, 222] on div "Si2" at bounding box center [229, 225] width 52 height 23
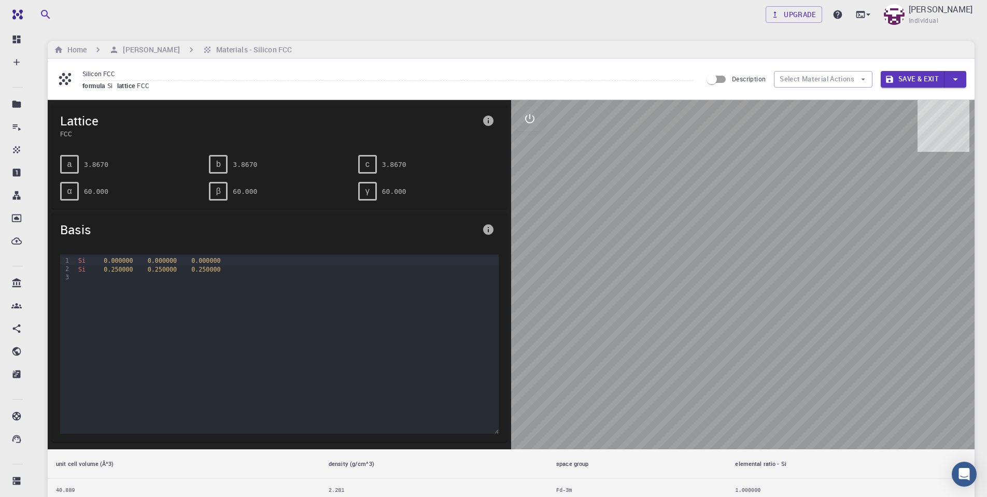
click at [264, 294] on div "Si 0.000000 0.000000 0.000000 Si 0.250000 0.250000 0.250000" at bounding box center [287, 307] width 424 height 104
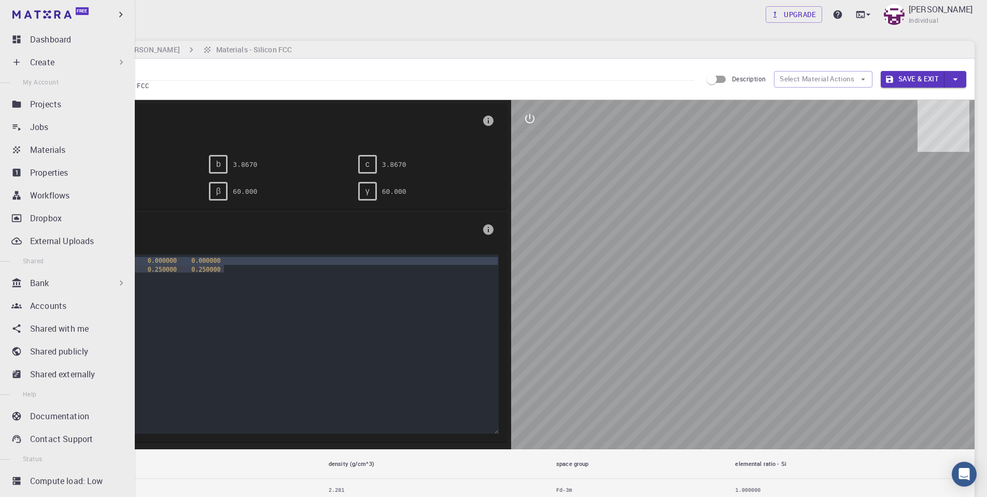
drag, startPoint x: 250, startPoint y: 270, endPoint x: -4, endPoint y: 247, distance: 255.6
click at [0, 247] on html "Free Dashboard Create New Job New Material Create Material Upload File Import f…" at bounding box center [493, 396] width 987 height 793
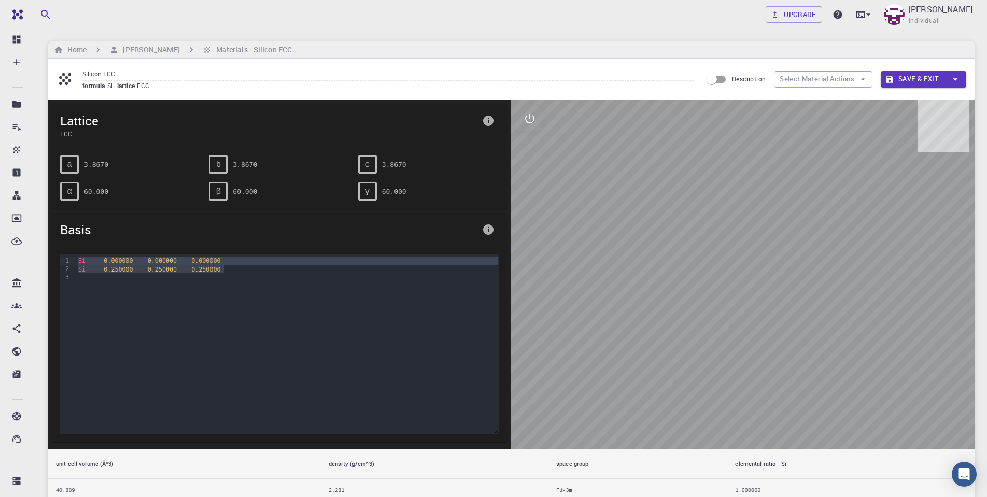
click at [280, 307] on div "Si 0.000000 0.000000 0.000000 Si 0.250000 0.250000 0.250000" at bounding box center [287, 307] width 424 height 104
drag, startPoint x: 221, startPoint y: 273, endPoint x: 35, endPoint y: 250, distance: 187.6
click at [35, 250] on div "Upgrade Essa Ali Individual Home Essa Ali Materials - Silicon FCC Silicon FCC f…" at bounding box center [511, 396] width 952 height 793
paste div
click at [236, 330] on div "Si 0.000000 0.000000 0.000000 Si 0.250000 0.250000 0.250000" at bounding box center [287, 307] width 424 height 104
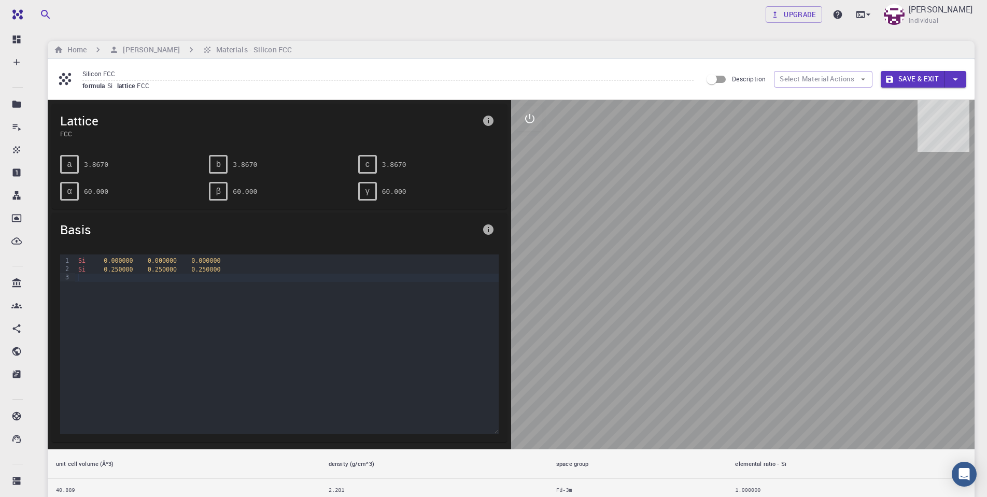
click at [308, 319] on div "Si 0.000000 0.000000 0.000000 Si 0.250000 0.250000 0.250000" at bounding box center [287, 307] width 424 height 104
click at [137, 47] on h6 "[PERSON_NAME]" at bounding box center [149, 49] width 61 height 11
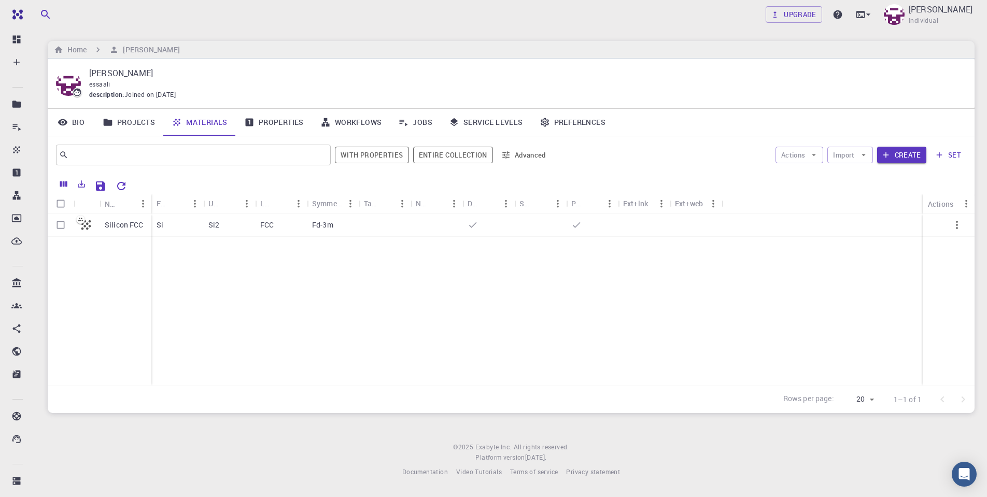
click at [275, 123] on link "Properties" at bounding box center [274, 122] width 76 height 27
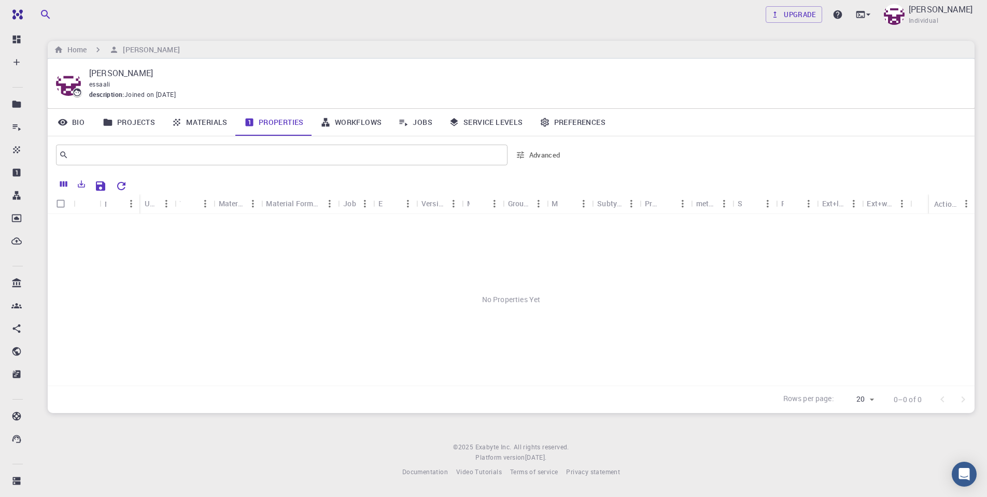
click at [188, 123] on link "Materials" at bounding box center [199, 122] width 73 height 27
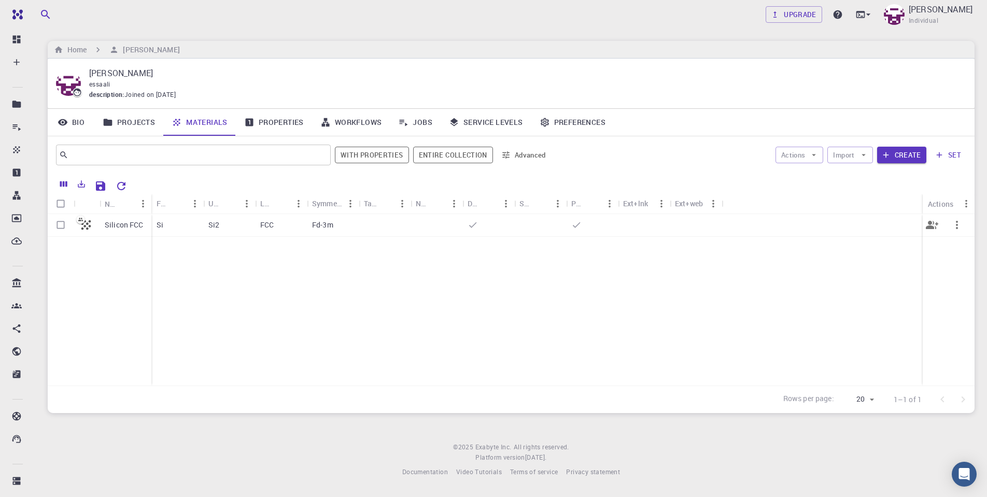
click at [358, 227] on div "Fd-3m" at bounding box center [333, 225] width 52 height 23
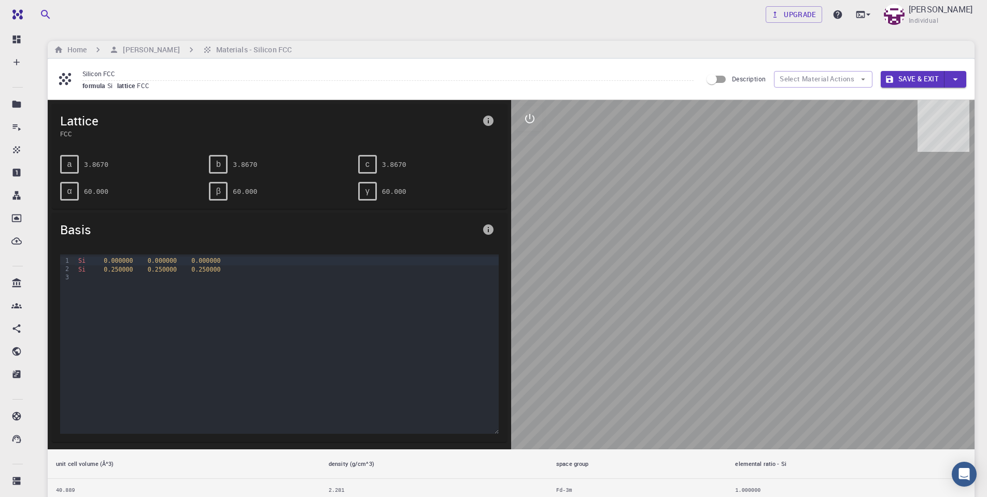
click at [336, 9] on div "Upgrade Essa Ali Individual" at bounding box center [511, 14] width 952 height 27
